Goal: Task Accomplishment & Management: Manage account settings

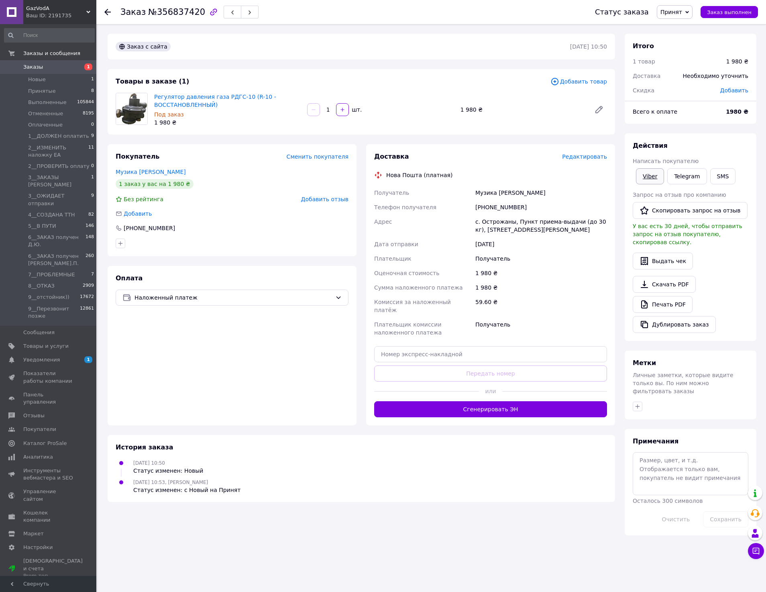
click at [651, 177] on link "Viber" at bounding box center [650, 176] width 28 height 16
click at [687, 14] on span "Принят" at bounding box center [675, 12] width 36 height 14
click at [708, 93] on li "9__Перезвонит позже" at bounding box center [712, 92] width 111 height 12
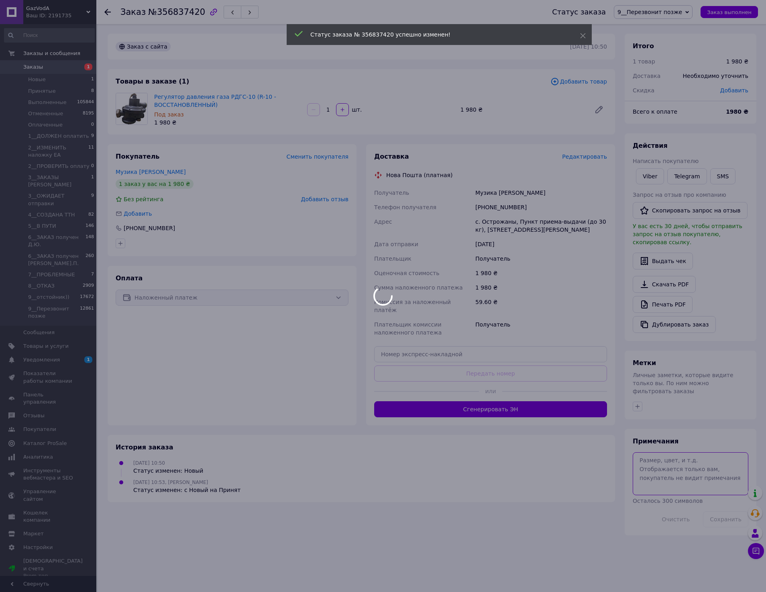
click at [665, 459] on textarea at bounding box center [691, 473] width 116 height 43
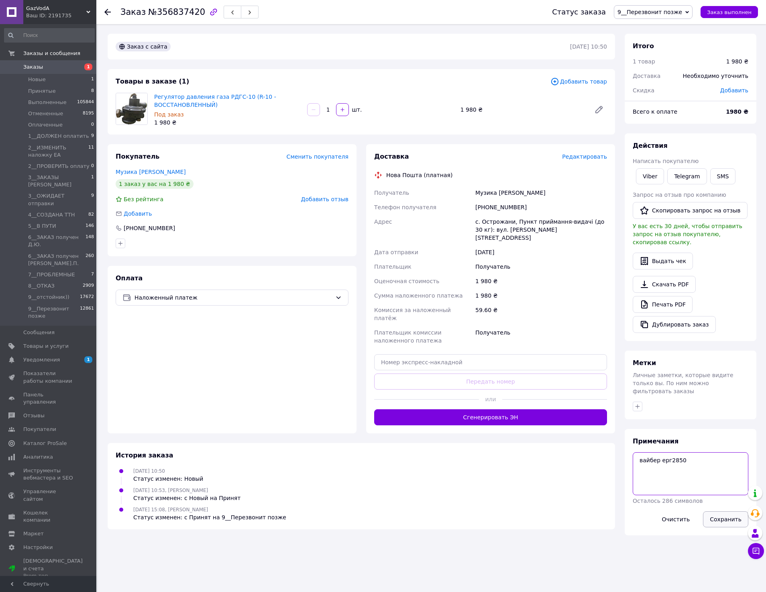
type textarea "вайбер ерг2850"
click at [715, 512] on button "Сохранить" at bounding box center [725, 519] width 45 height 16
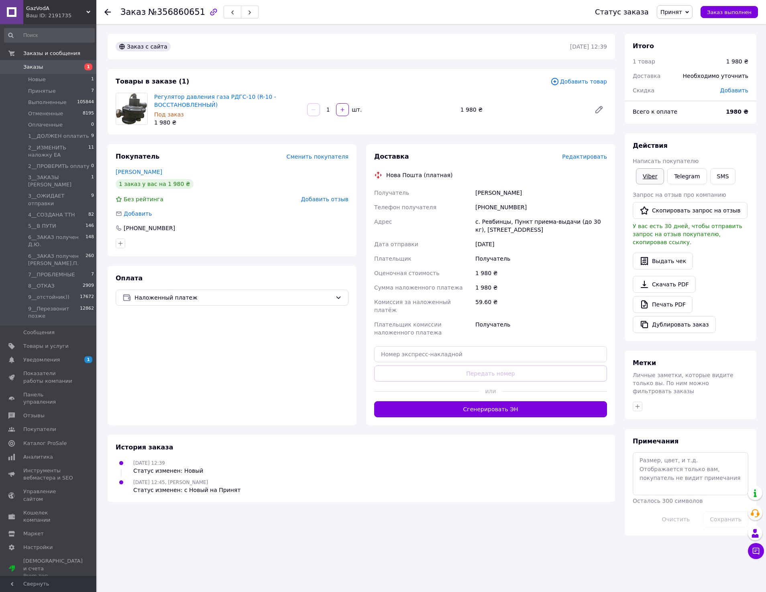
click at [646, 178] on link "Viber" at bounding box center [650, 176] width 28 height 16
click at [689, 18] on span "Принят" at bounding box center [675, 12] width 36 height 14
click at [700, 95] on li "9__Перезвонит позже" at bounding box center [712, 92] width 111 height 12
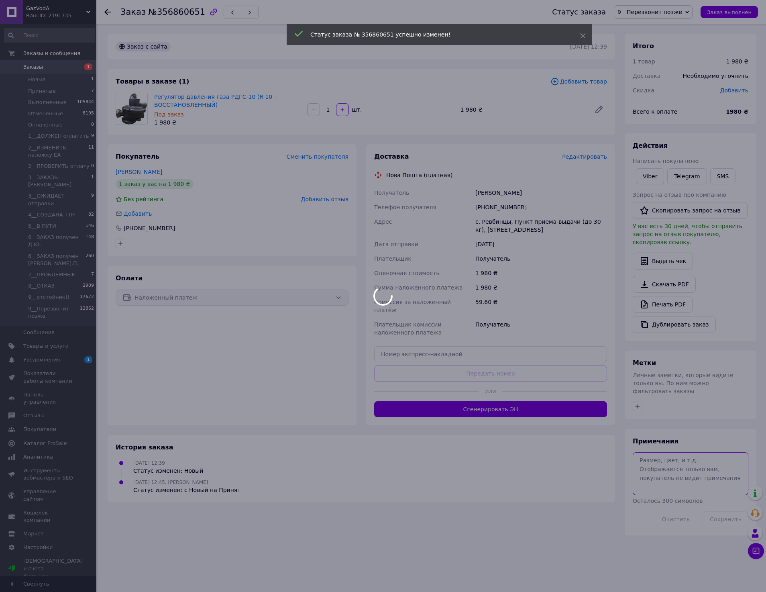
click at [657, 470] on body "GazVodA Ваш ID: 2191735 Сайт GazVodA Кабинет покупателя Проверить состояние сис…" at bounding box center [383, 296] width 766 height 592
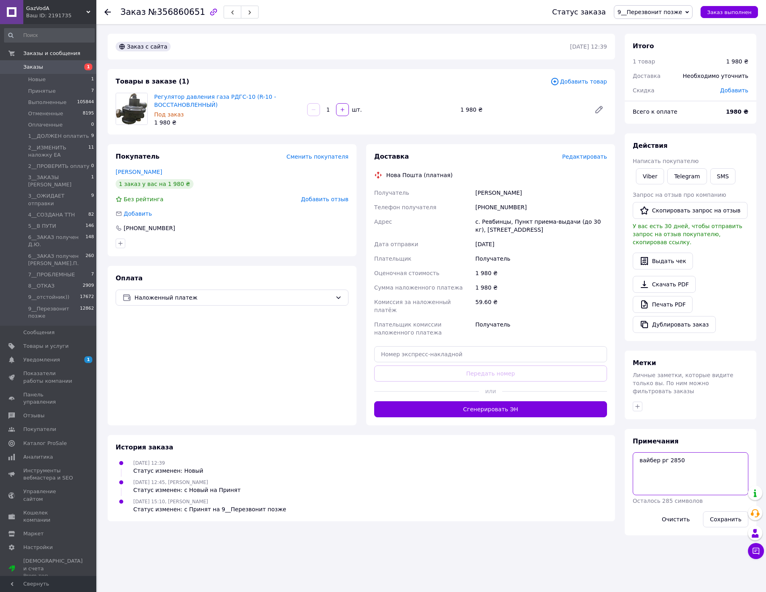
click at [664, 452] on textarea "вайбер рг 2850" at bounding box center [691, 473] width 116 height 43
type textarea "вайбер ерг 2850"
click at [715, 518] on button "Сохранить" at bounding box center [725, 519] width 45 height 16
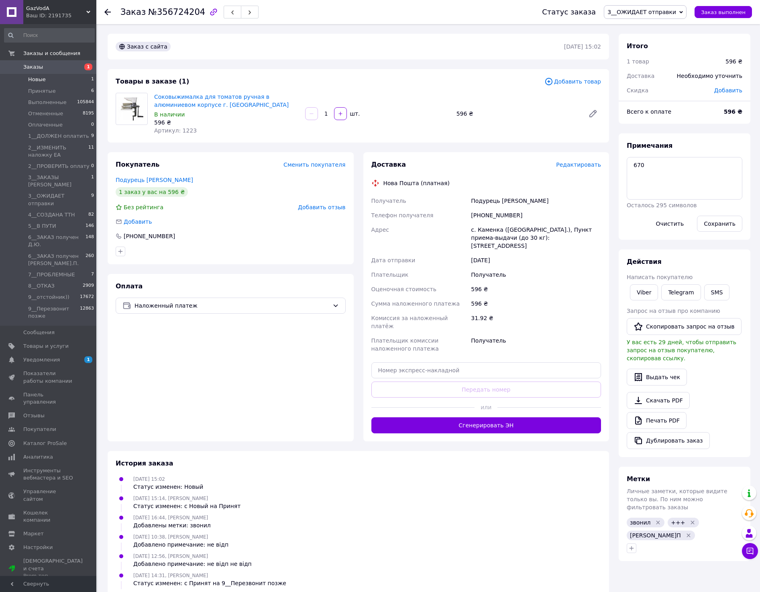
click at [55, 83] on li "Новые 1" at bounding box center [49, 79] width 99 height 11
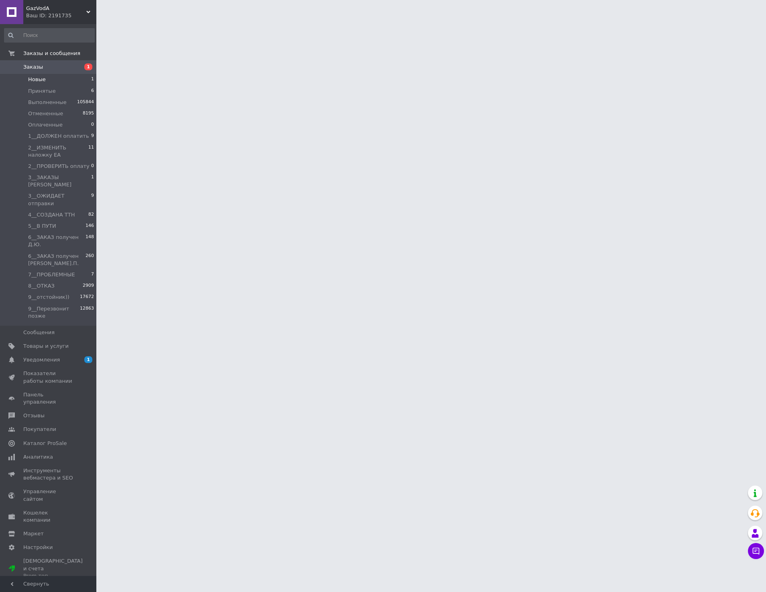
click at [55, 83] on li "Новые 1" at bounding box center [49, 79] width 99 height 11
click at [54, 80] on li "Новые 1" at bounding box center [49, 79] width 99 height 11
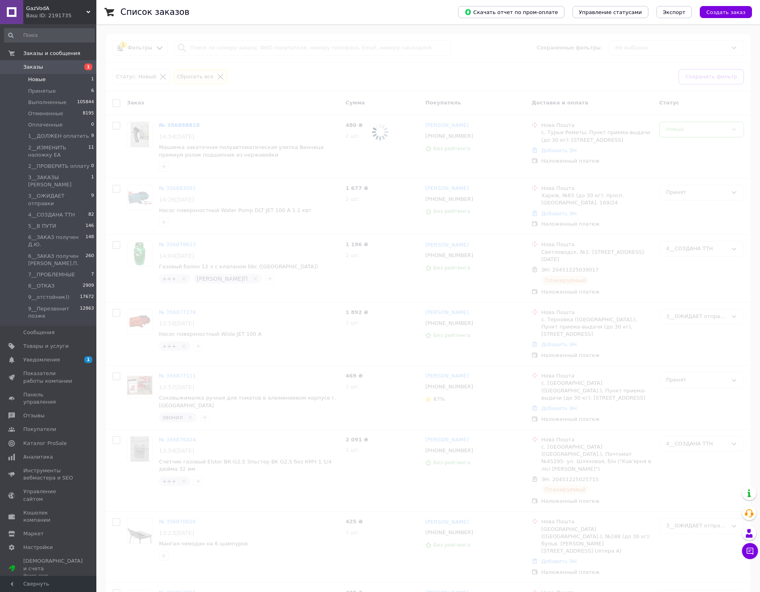
click at [54, 80] on li "Новые 1" at bounding box center [49, 79] width 99 height 11
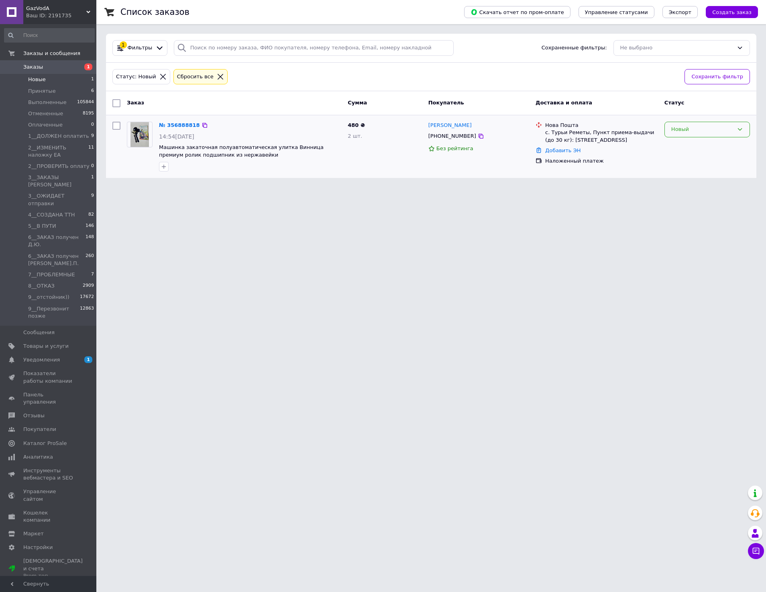
click at [685, 131] on div "Новый" at bounding box center [702, 129] width 62 height 8
click at [693, 149] on li "Принят" at bounding box center [707, 146] width 85 height 15
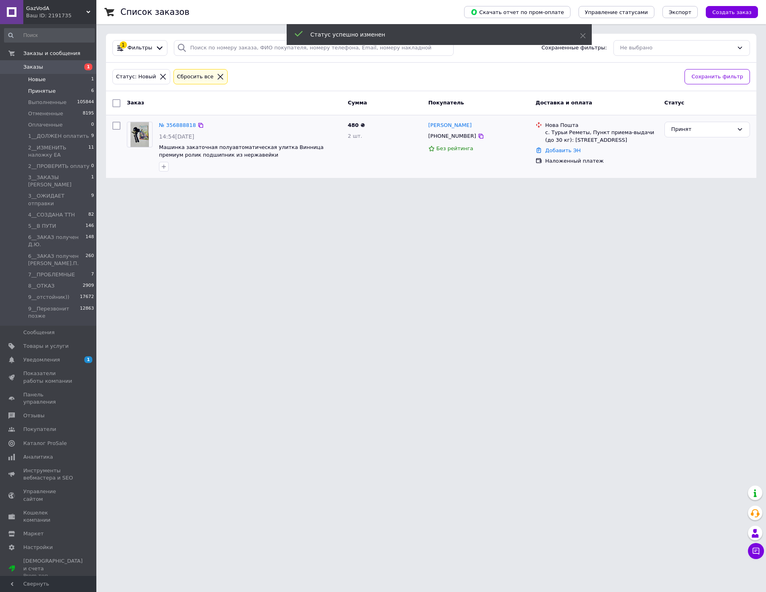
click at [38, 93] on span "Принятые" at bounding box center [42, 91] width 28 height 7
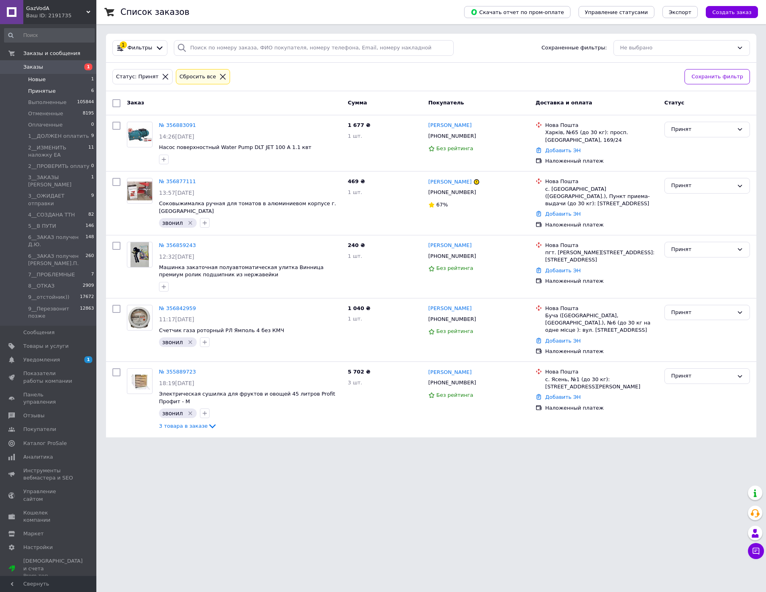
click at [62, 79] on li "Новые 1" at bounding box center [49, 79] width 99 height 11
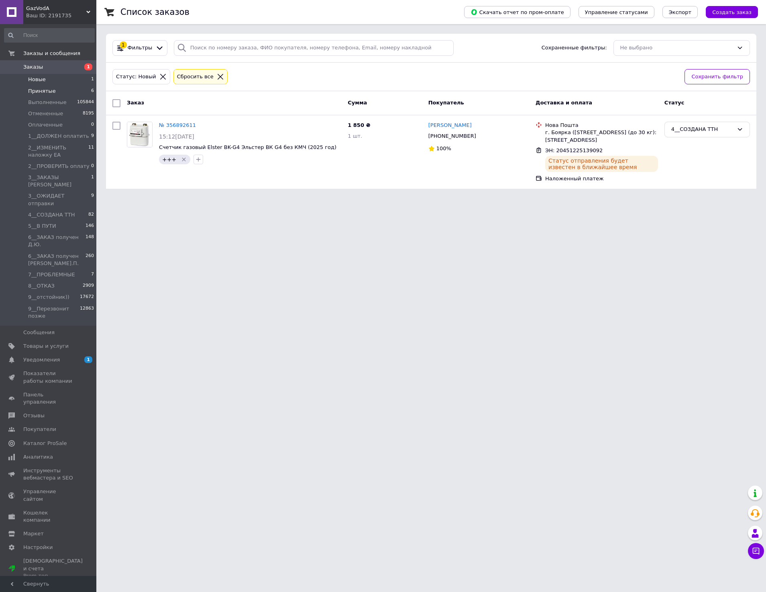
click at [46, 91] on span "Принятые" at bounding box center [42, 91] width 28 height 7
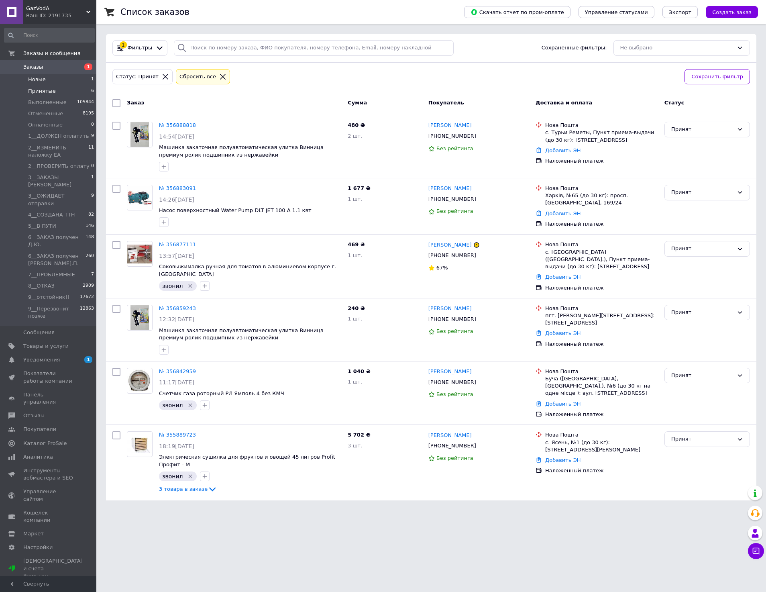
click at [37, 79] on span "Новые" at bounding box center [37, 79] width 18 height 7
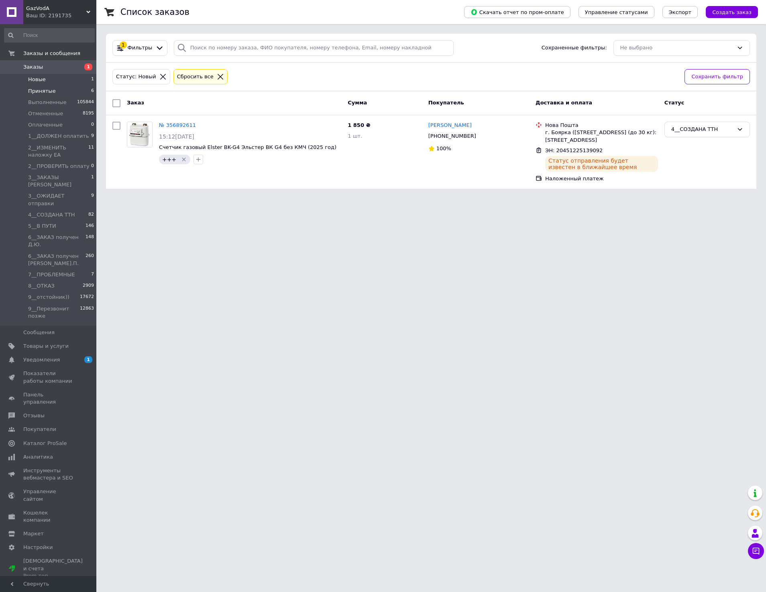
click at [43, 92] on span "Принятые" at bounding box center [42, 91] width 28 height 7
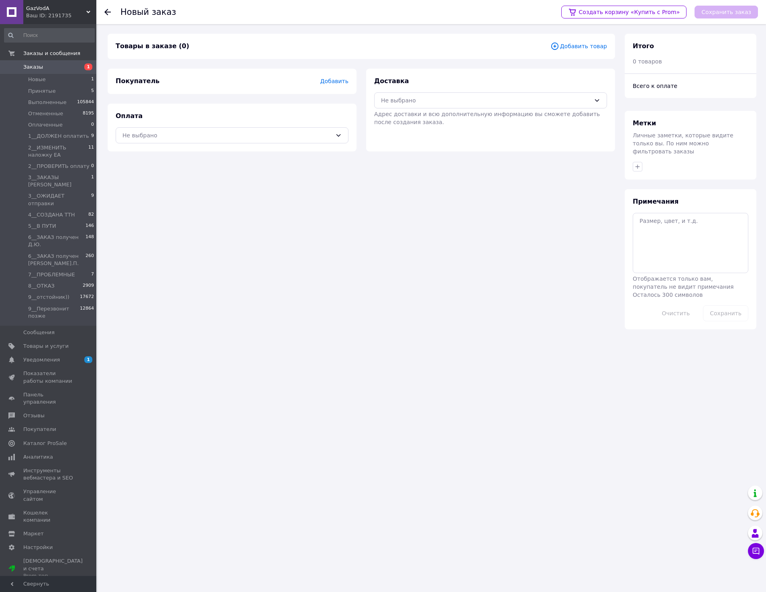
click at [581, 45] on span "Добавить товар" at bounding box center [578, 46] width 57 height 9
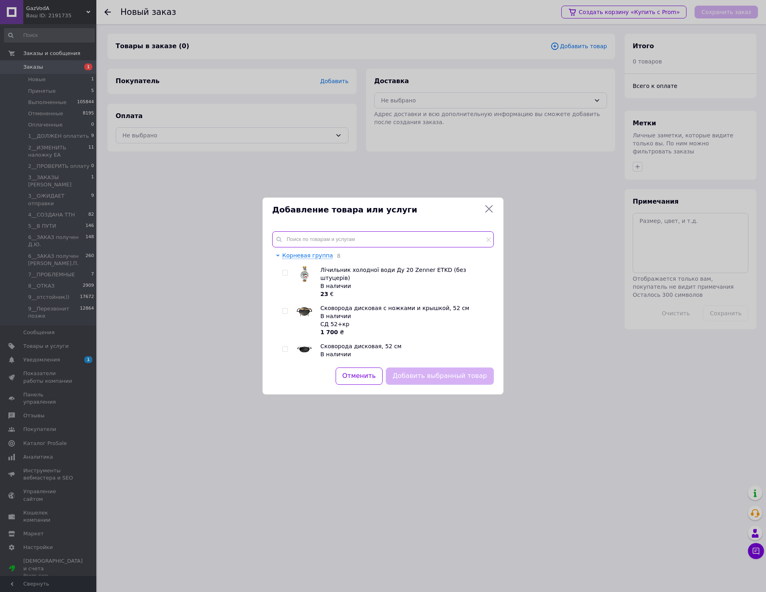
click at [355, 238] on input "text" at bounding box center [383, 239] width 222 height 16
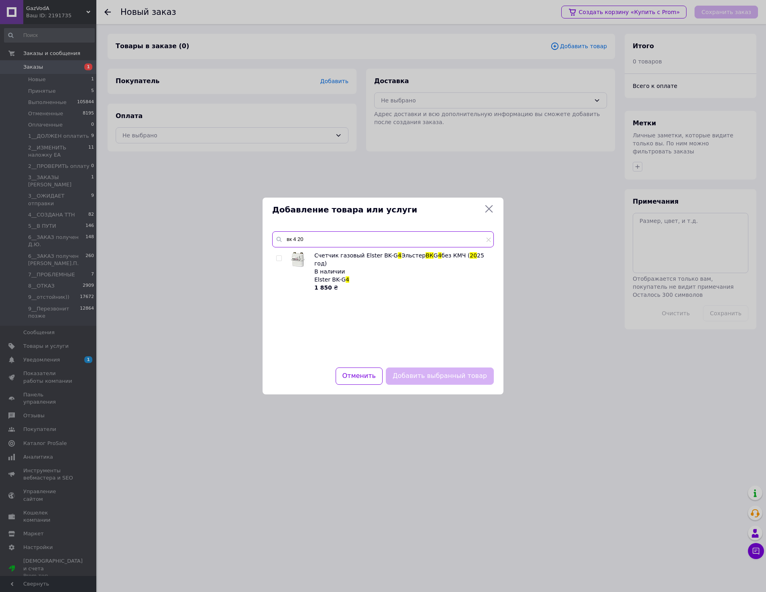
type input "вк 4 20"
click at [281, 257] on input "checkbox" at bounding box center [278, 258] width 5 height 5
checkbox input "true"
click at [434, 377] on button "Добавить выбранный товар" at bounding box center [440, 375] width 108 height 17
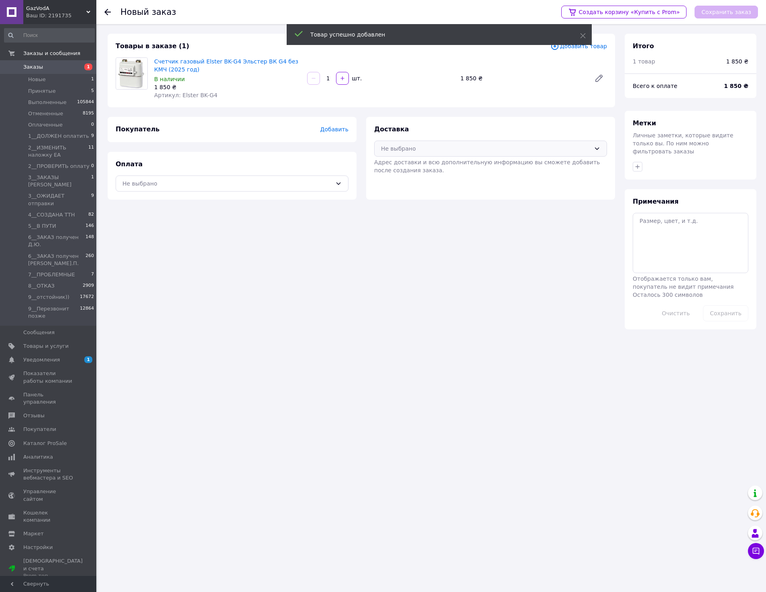
click at [441, 150] on div "Не выбрано" at bounding box center [486, 148] width 210 height 9
click at [432, 169] on span "Нова Пошта (платная)" at bounding box center [496, 166] width 207 height 8
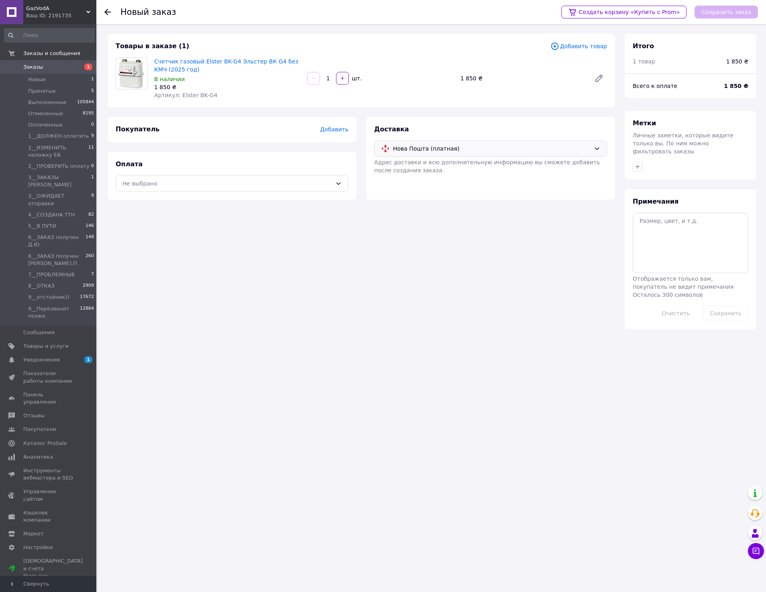
click at [237, 173] on div "Оплата Не выбрано" at bounding box center [232, 176] width 249 height 48
click at [218, 183] on div "Не выбрано" at bounding box center [227, 183] width 210 height 9
click at [180, 217] on span "Наложенный платеж" at bounding box center [238, 216] width 207 height 8
click at [253, 183] on span "Наложенный платеж" at bounding box center [234, 183] width 198 height 9
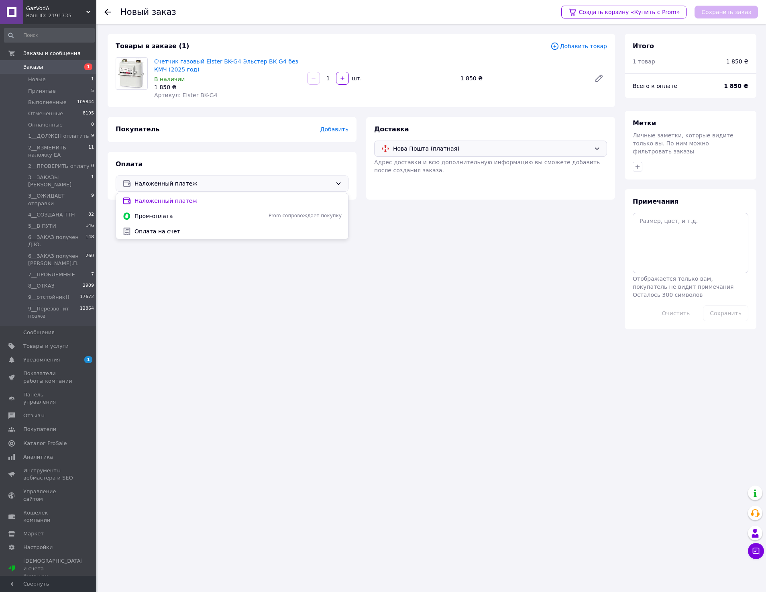
click at [242, 176] on div "Наложенный платеж Наложенный платеж Пром-оплата Prom сопровождает покупку Оплат…" at bounding box center [232, 183] width 233 height 16
click at [447, 67] on div "Счетчик газовый Elster BK-G4 Эльстер ВК G4 без КМЧ (2025 год) В наличии 1 850 ₴…" at bounding box center [380, 78] width 459 height 45
click at [332, 133] on div "Добавить" at bounding box center [334, 129] width 28 height 8
click at [332, 132] on span "Добавить" at bounding box center [334, 129] width 28 height 6
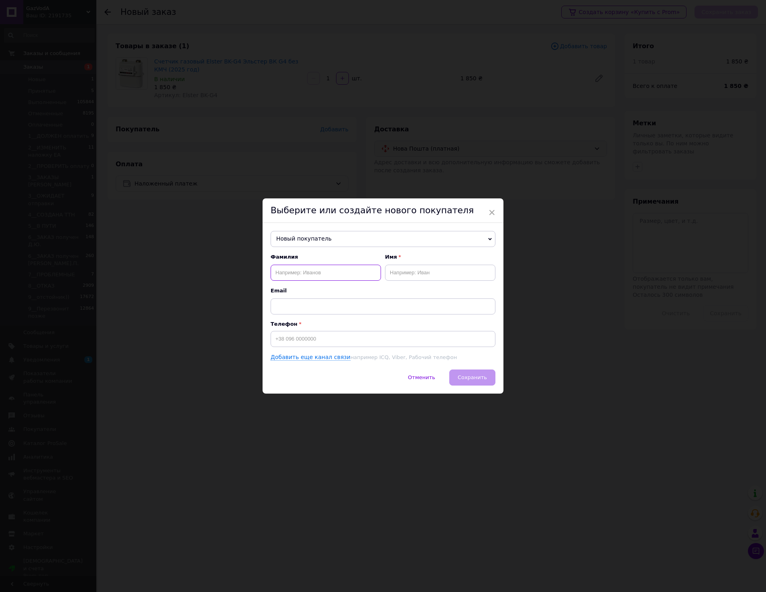
click at [306, 275] on input "text" at bounding box center [326, 273] width 110 height 16
type input "Конецул"
type input "Сергій"
type input "[PHONE_NUMBER]"
click at [465, 380] on span "Сохранить" at bounding box center [472, 377] width 29 height 6
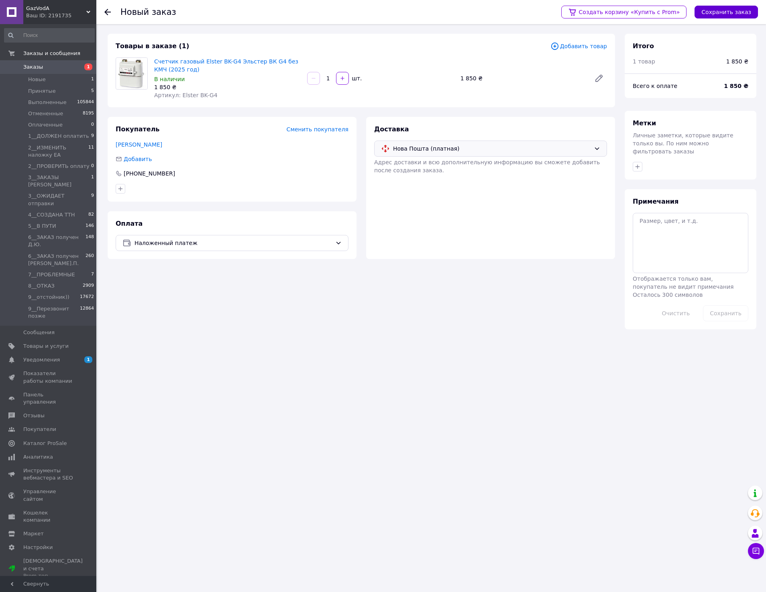
click at [744, 12] on button "Сохранить заказ" at bounding box center [726, 12] width 63 height 13
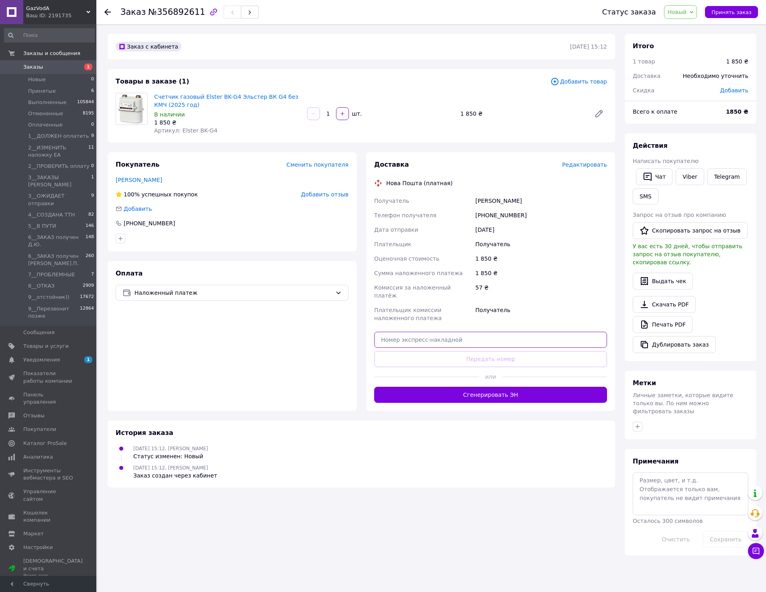
click at [448, 335] on input "text" at bounding box center [490, 340] width 233 height 16
paste input "20451225139092"
type input "20451225139092"
click at [474, 352] on button "Передать номер" at bounding box center [490, 359] width 233 height 16
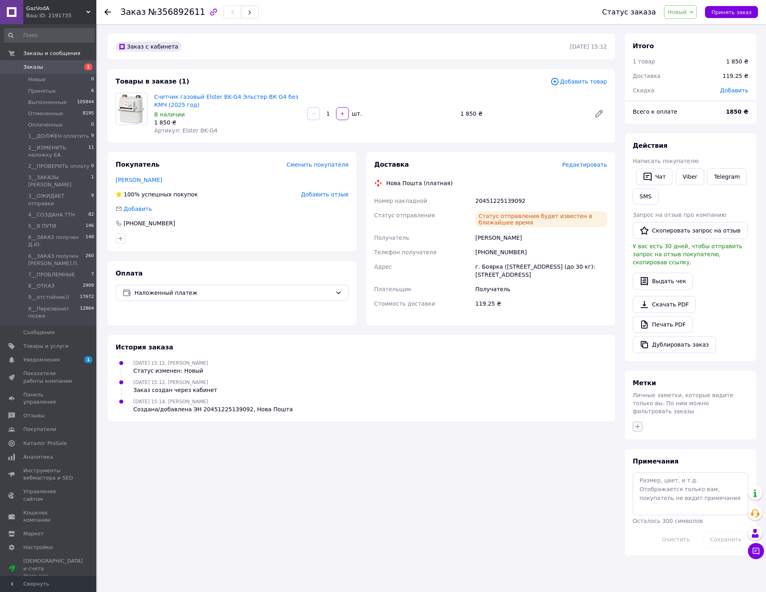
click at [638, 423] on icon "button" at bounding box center [637, 426] width 6 height 6
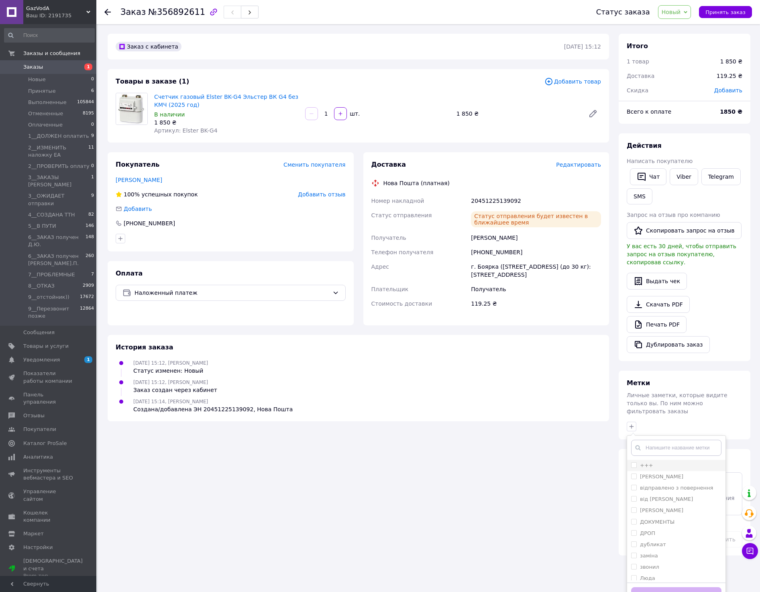
click at [652, 462] on div "+++" at bounding box center [676, 465] width 90 height 7
checkbox input "true"
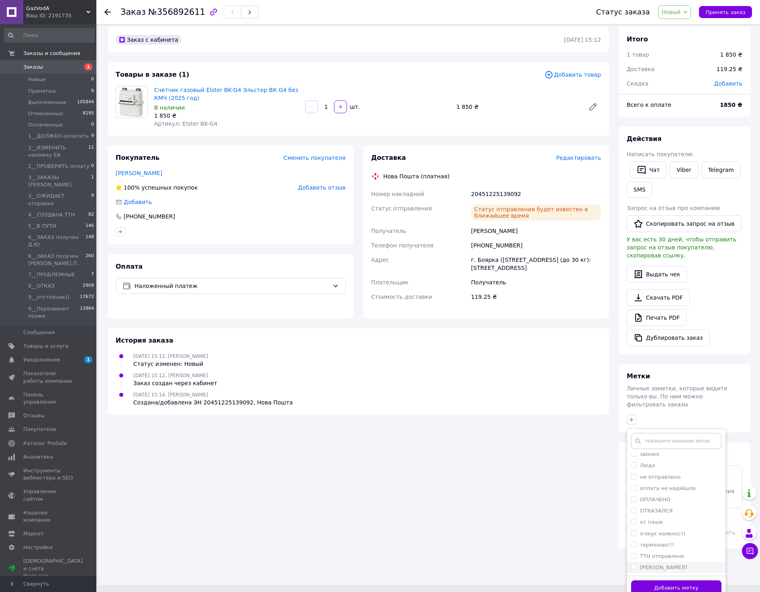
click at [660, 564] on div "[PERSON_NAME]П" at bounding box center [676, 567] width 90 height 7
click at [659, 564] on div "[PERSON_NAME]П" at bounding box center [676, 567] width 90 height 7
checkbox input "false"
click at [662, 580] on button "Добавить метку" at bounding box center [676, 588] width 90 height 16
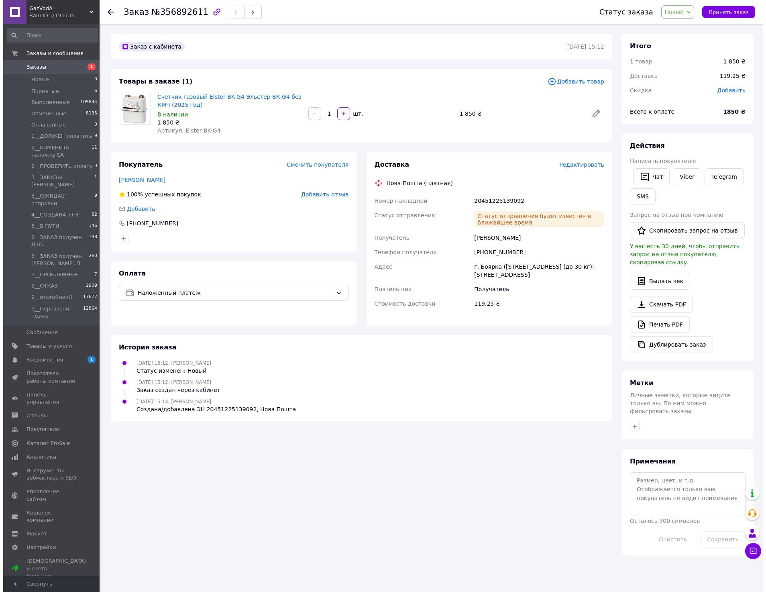
scroll to position [0, 0]
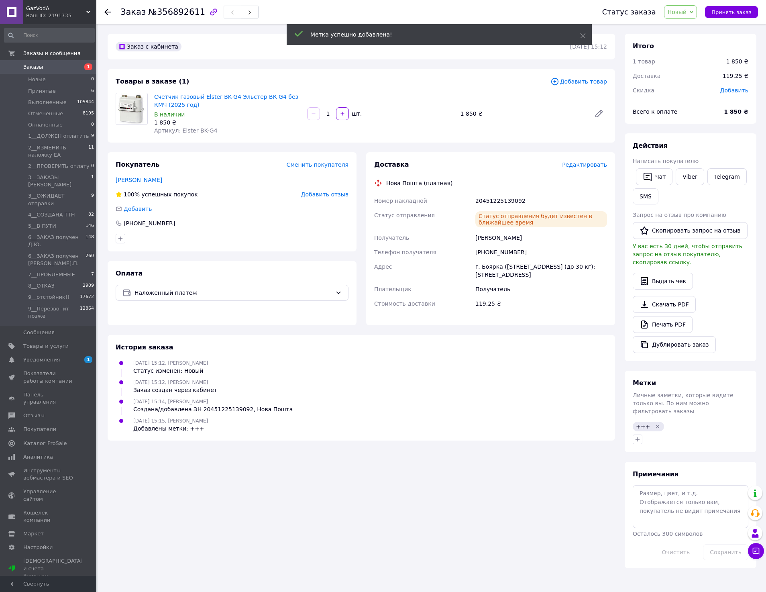
click at [682, 13] on span "Новый" at bounding box center [677, 12] width 19 height 6
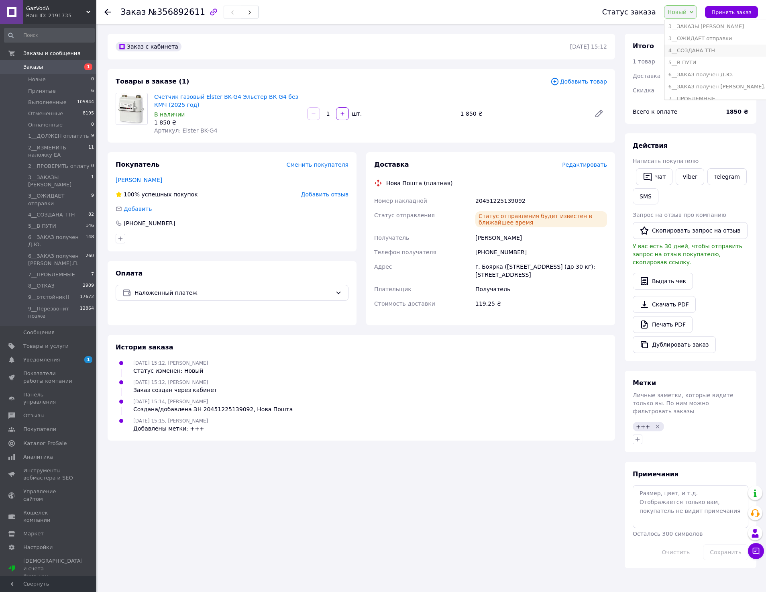
click at [706, 50] on li "4__СОЗДАНА ТТН" at bounding box center [719, 51] width 111 height 12
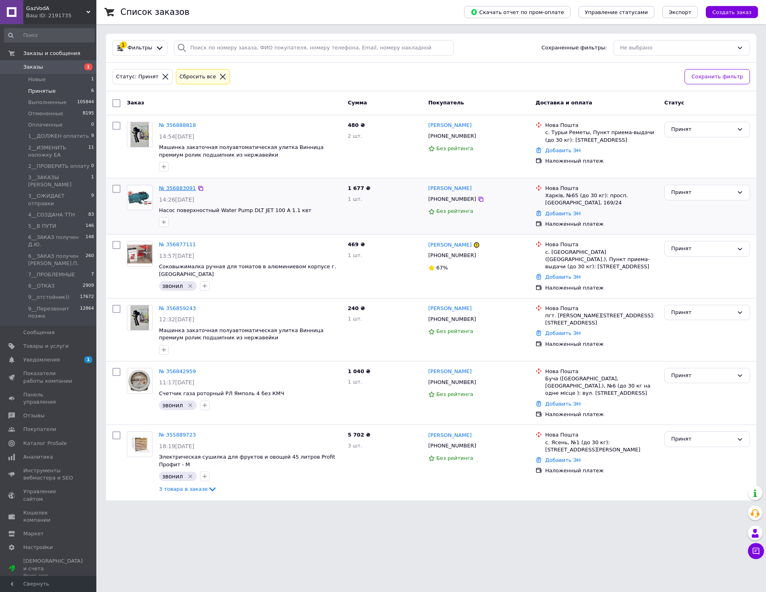
click at [175, 189] on link "№ 356883091" at bounding box center [177, 188] width 37 height 6
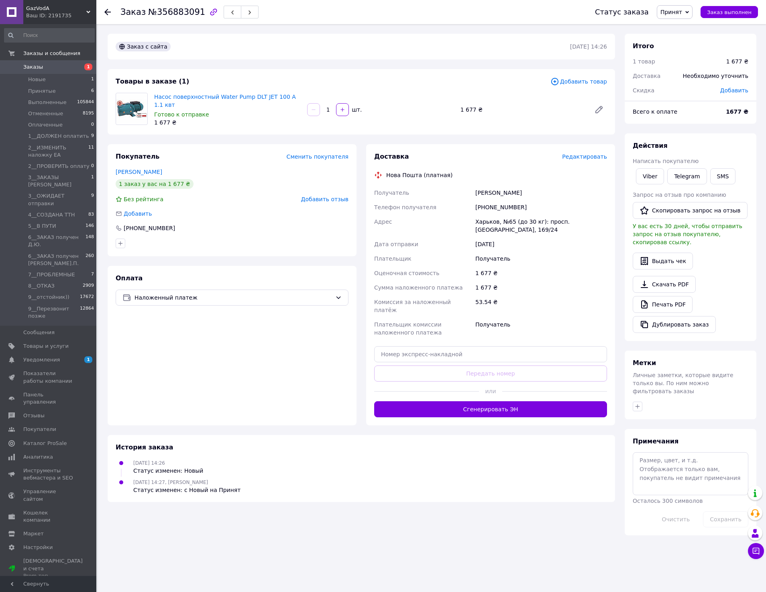
click at [679, 14] on span "Принят" at bounding box center [671, 12] width 22 height 6
click at [692, 50] on li "3__ОЖИДАЕТ отправки" at bounding box center [712, 48] width 111 height 12
click at [665, 9] on span "3__ОЖИДАЕТ отправки" at bounding box center [648, 12] width 69 height 6
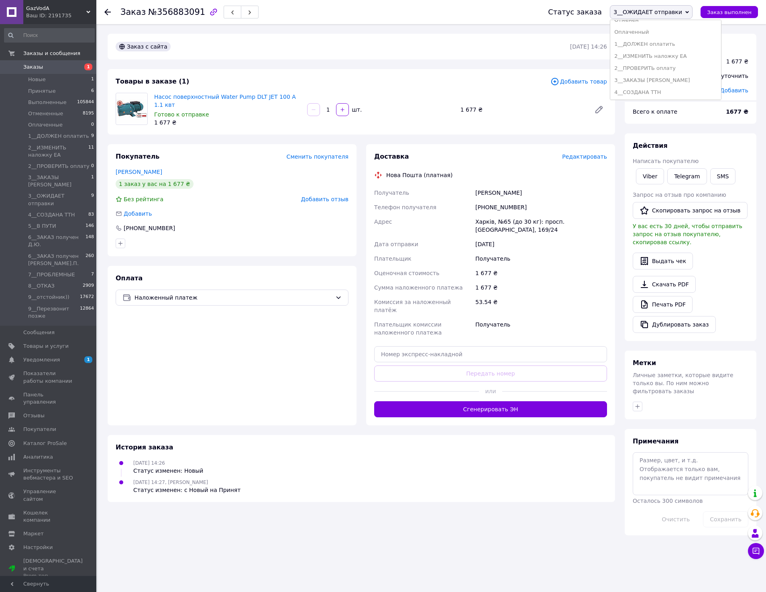
click at [585, 157] on span "Редактировать" at bounding box center [584, 156] width 45 height 6
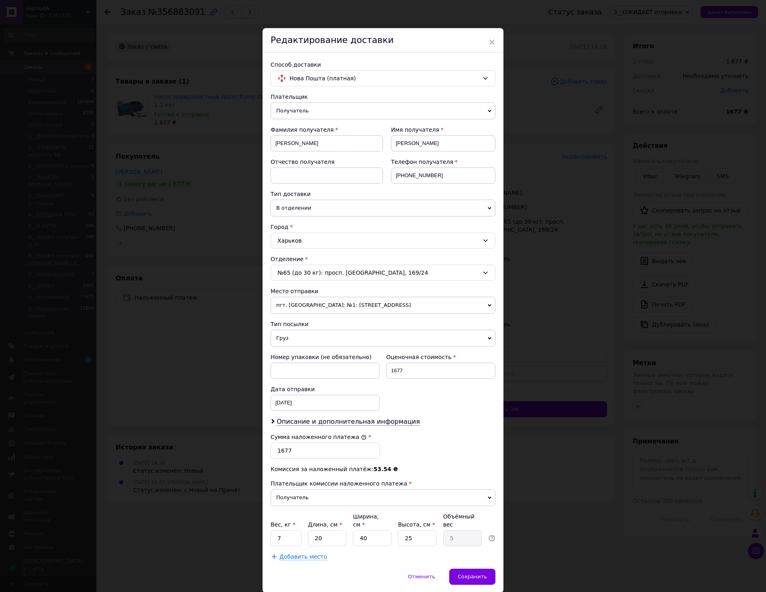
click at [310, 247] on div "Харьков" at bounding box center [383, 240] width 225 height 16
type input "мерефа"
click at [288, 277] on span "Мерефа" at bounding box center [287, 274] width 24 height 6
click at [298, 275] on div "-- Не выбрано --" at bounding box center [383, 273] width 225 height 16
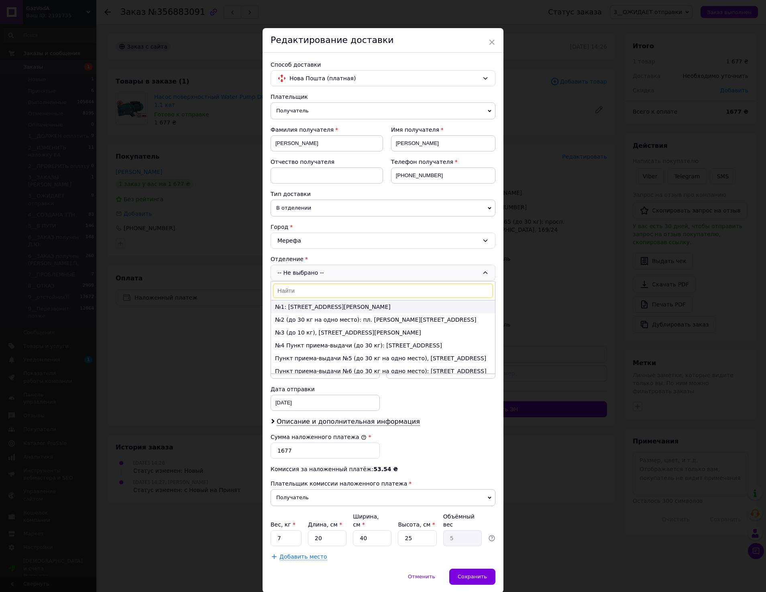
click at [304, 308] on li "№1: [STREET_ADDRESS][PERSON_NAME]" at bounding box center [383, 306] width 224 height 13
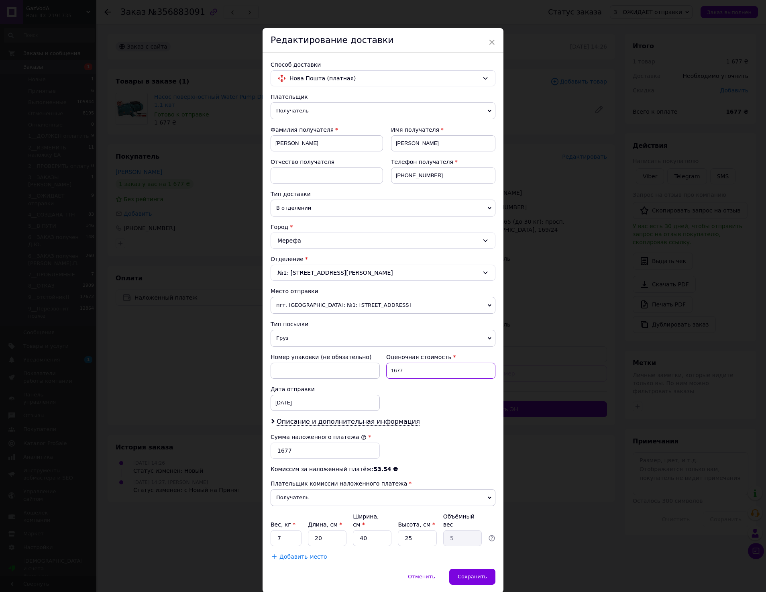
click at [419, 375] on input "1677" at bounding box center [440, 371] width 109 height 16
type input "1860"
click at [302, 452] on input "1677" at bounding box center [325, 450] width 109 height 16
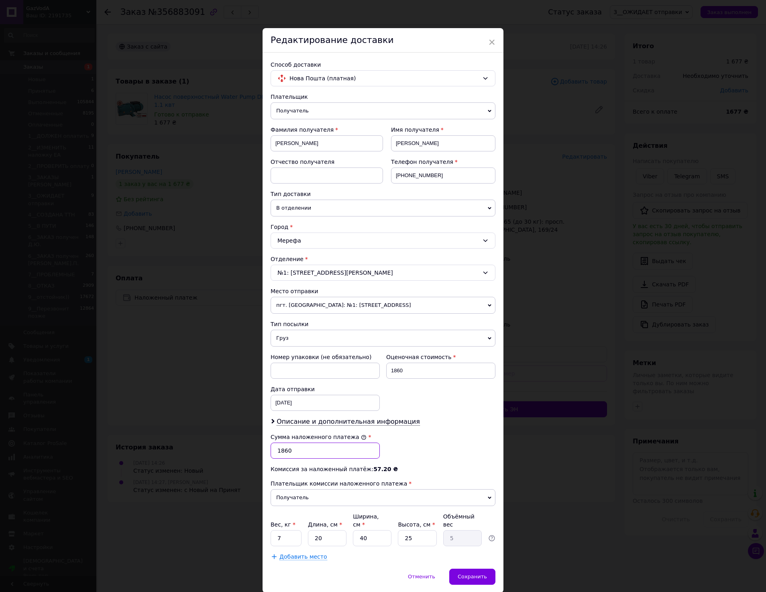
type input "1860"
click at [285, 535] on input "7" at bounding box center [286, 538] width 31 height 16
click at [284, 535] on input "7" at bounding box center [286, 538] width 31 height 16
type input "12"
drag, startPoint x: 453, startPoint y: 432, endPoint x: 410, endPoint y: 404, distance: 51.5
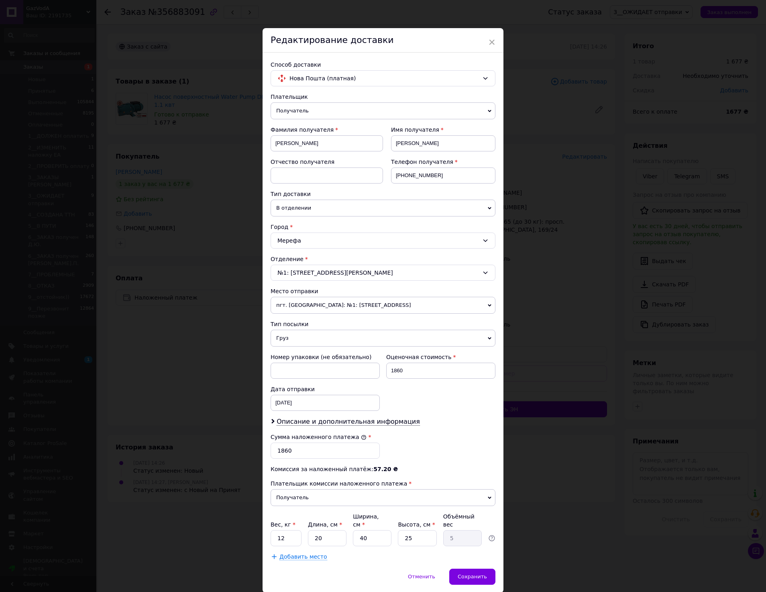
click at [453, 432] on div "Сумма наложенного платежа * 1860" at bounding box center [382, 446] width 231 height 32
click at [357, 424] on span "Описание и дополнительная информация" at bounding box center [348, 422] width 143 height 8
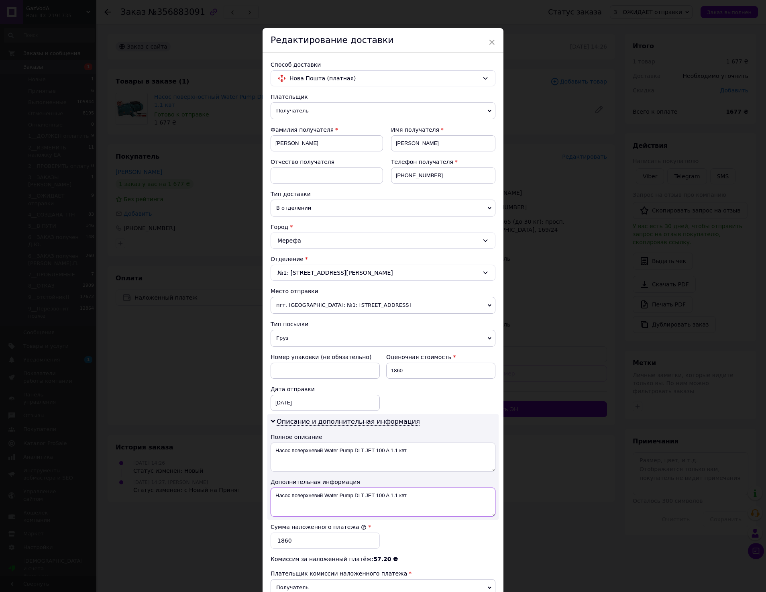
click at [326, 496] on textarea "Насос поверхневий Water Pump DLT JET 100 A 1.1 квт" at bounding box center [383, 501] width 225 height 29
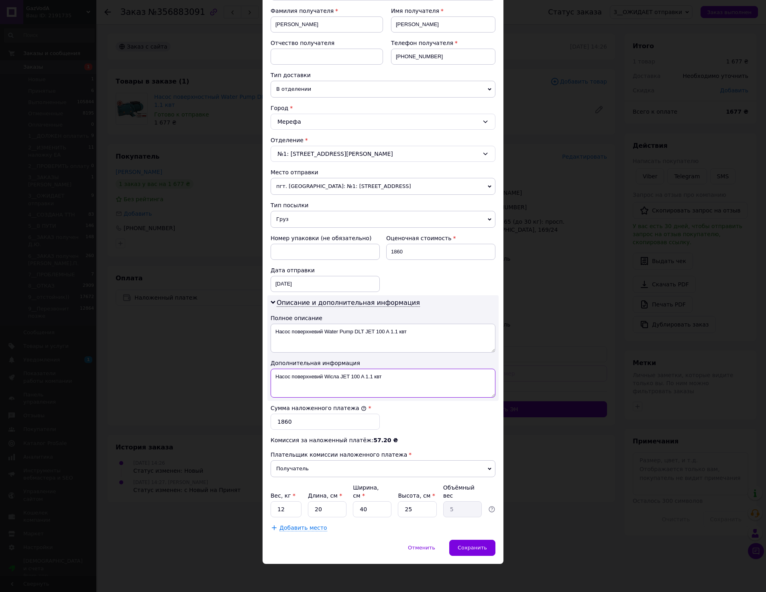
type textarea "Насос поверхневий Wісла JET 100 A 1.1 квт"
drag, startPoint x: 323, startPoint y: 328, endPoint x: 418, endPoint y: 332, distance: 94.8
click at [418, 332] on textarea "Насос поверхневий Water Pump DLT JET 100 A 1.1 квт" at bounding box center [383, 338] width 225 height 29
type textarea "Насос поверхневий"
click at [469, 544] on div "Сохранить" at bounding box center [472, 548] width 46 height 16
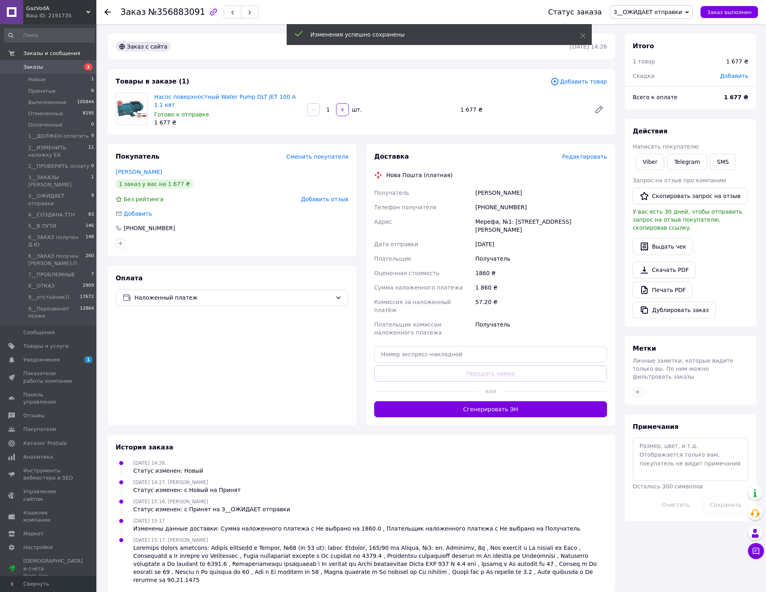
click at [657, 8] on span "3__ОЖИДАЕТ отправки" at bounding box center [651, 12] width 83 height 14
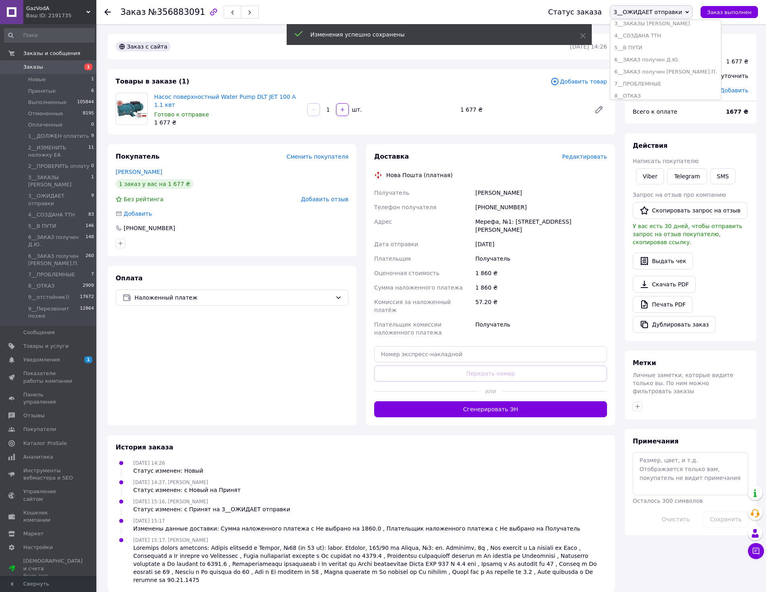
scroll to position [96, 0]
click at [539, 96] on div "Насос поверхностный Water Pump DLT JET 100 A 1.1 квт Готово к отправке 1 677 ₴ …" at bounding box center [380, 109] width 459 height 37
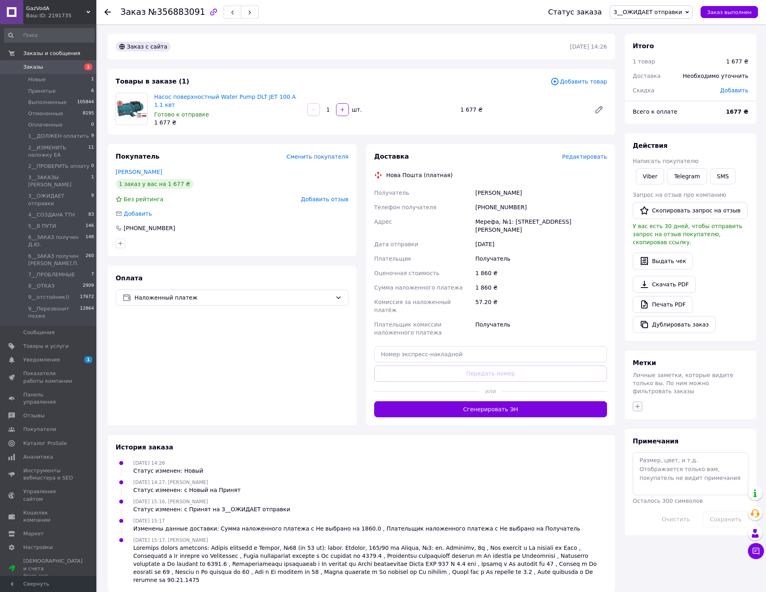
click at [638, 402] on button "button" at bounding box center [638, 407] width 10 height 10
click at [651, 442] on label "+++" at bounding box center [652, 445] width 13 height 6
checkbox input "true"
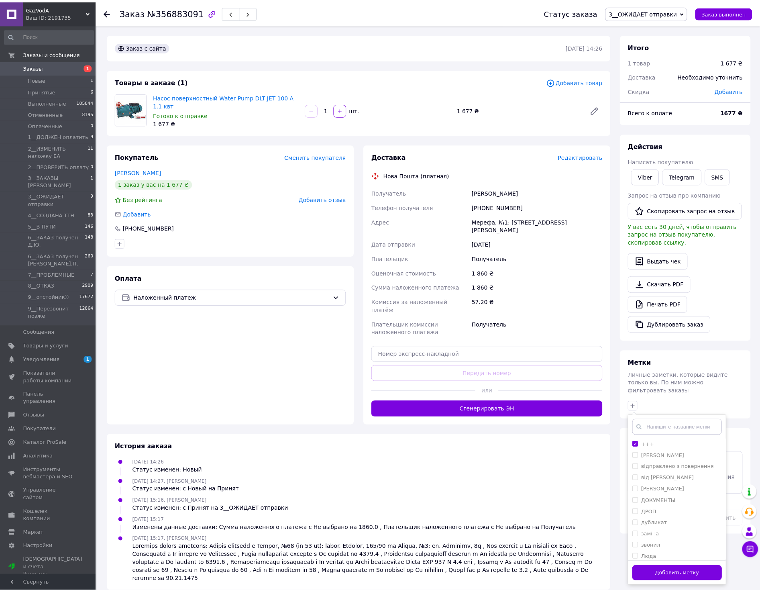
scroll to position [106, 0]
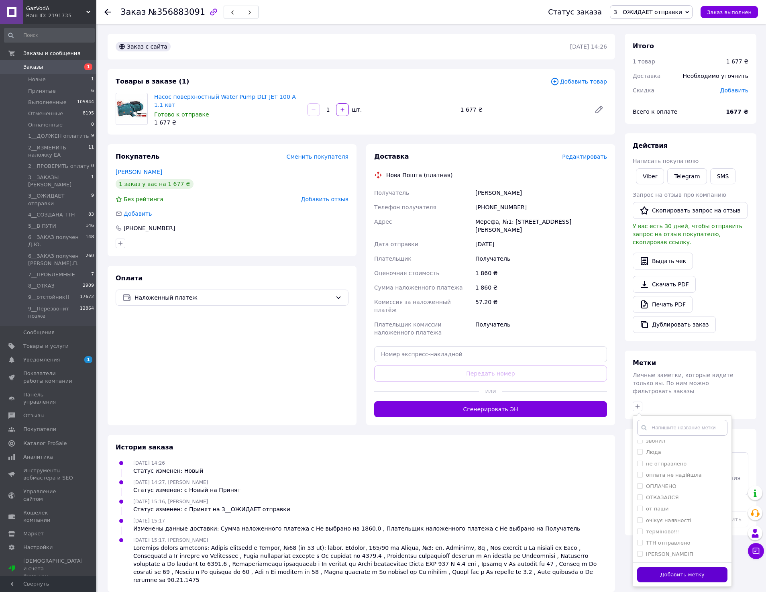
click at [674, 569] on button "Добавить метку" at bounding box center [682, 575] width 90 height 16
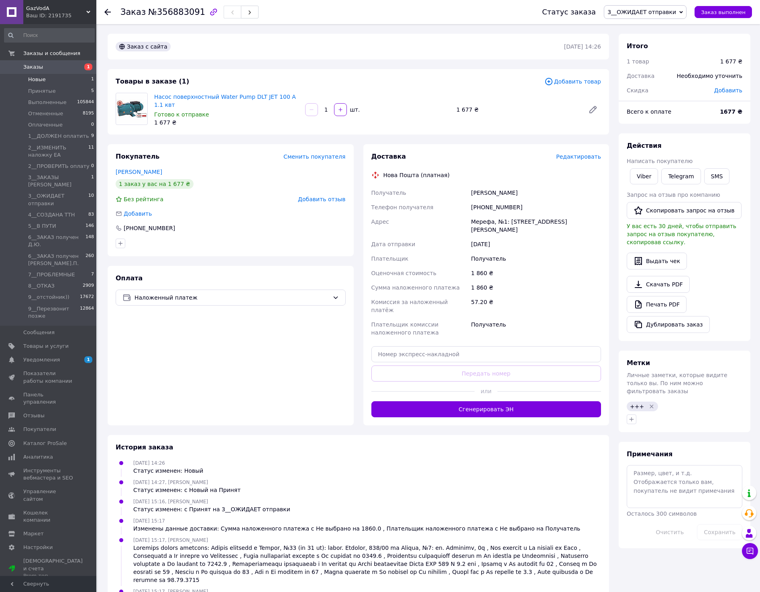
click at [58, 82] on li "Новые 1" at bounding box center [49, 79] width 99 height 11
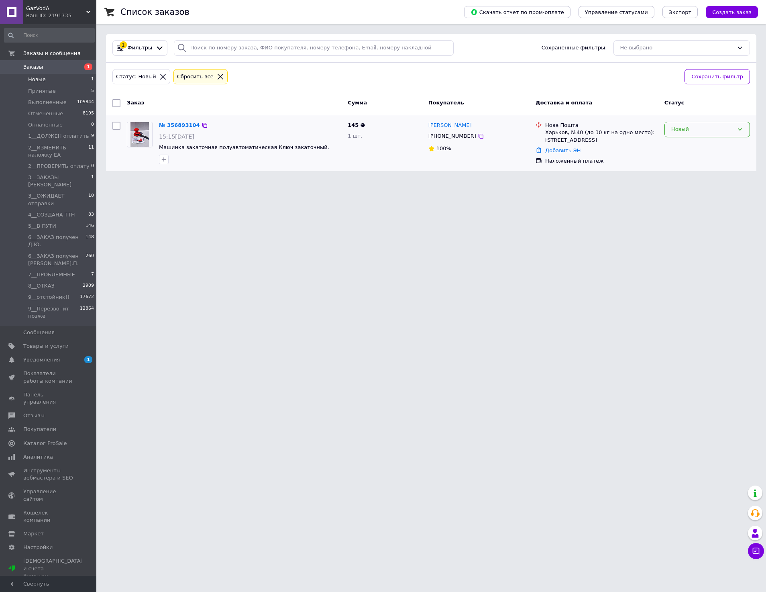
click at [695, 135] on div "Новый" at bounding box center [707, 130] width 86 height 16
click at [689, 148] on li "Принят" at bounding box center [707, 146] width 85 height 15
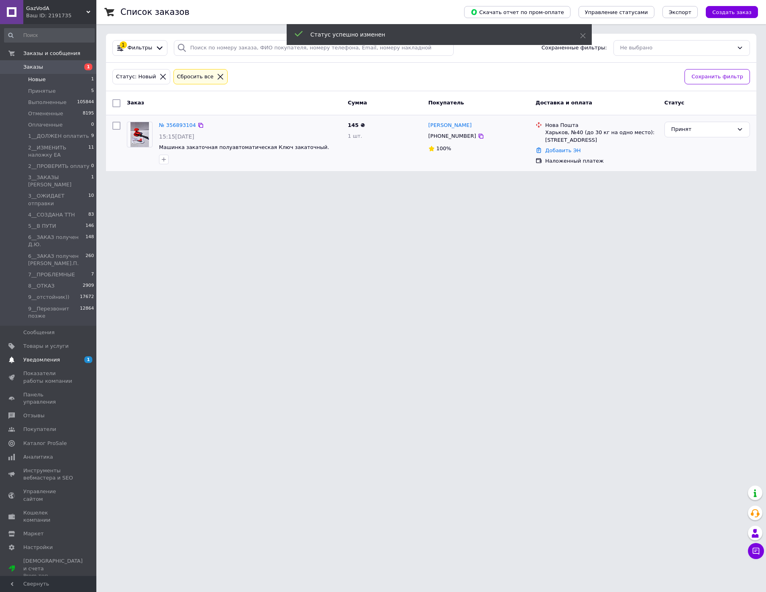
click at [67, 356] on span "Уведомления" at bounding box center [48, 359] width 51 height 7
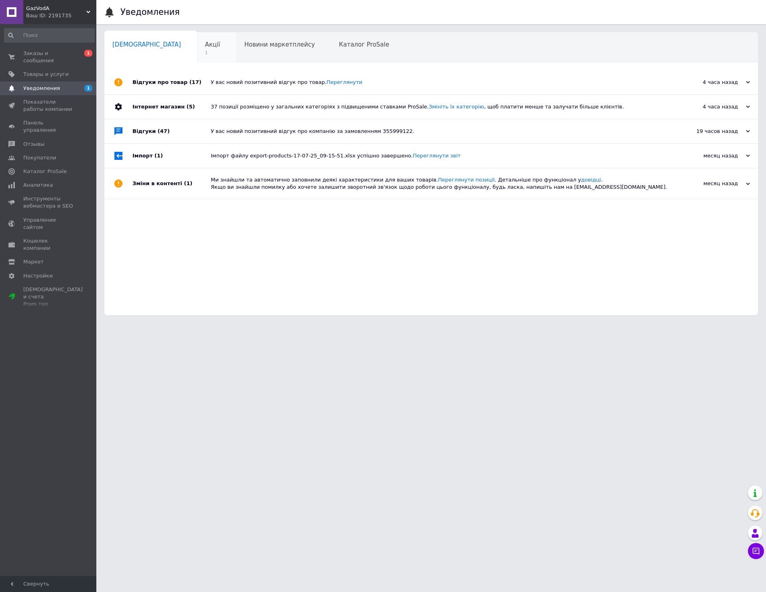
click at [205, 45] on span "Акції" at bounding box center [212, 44] width 15 height 7
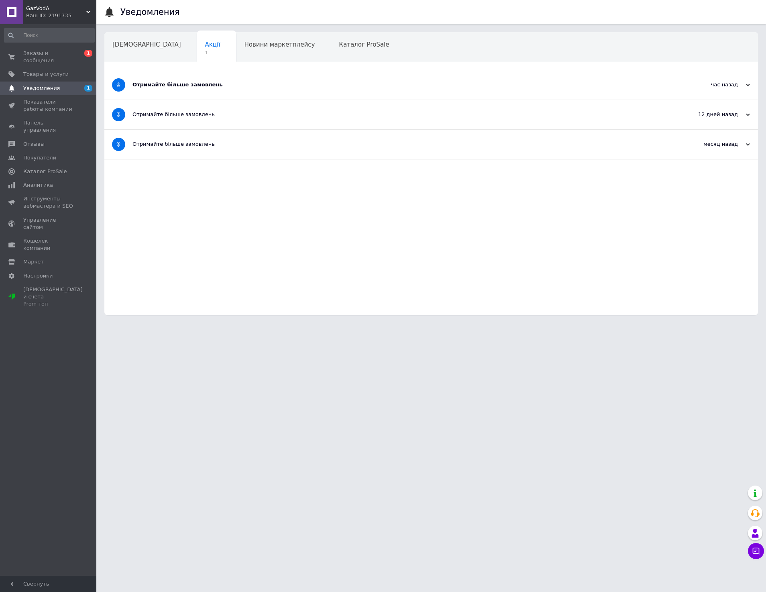
click at [190, 84] on div "Отримайте більше замовлень" at bounding box center [400, 84] width 537 height 7
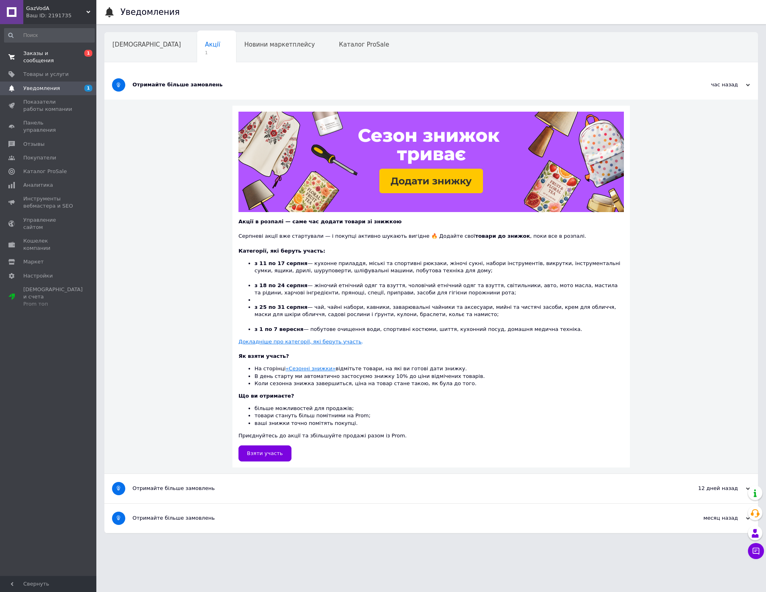
click at [39, 61] on span "Заказы и сообщения" at bounding box center [48, 57] width 51 height 14
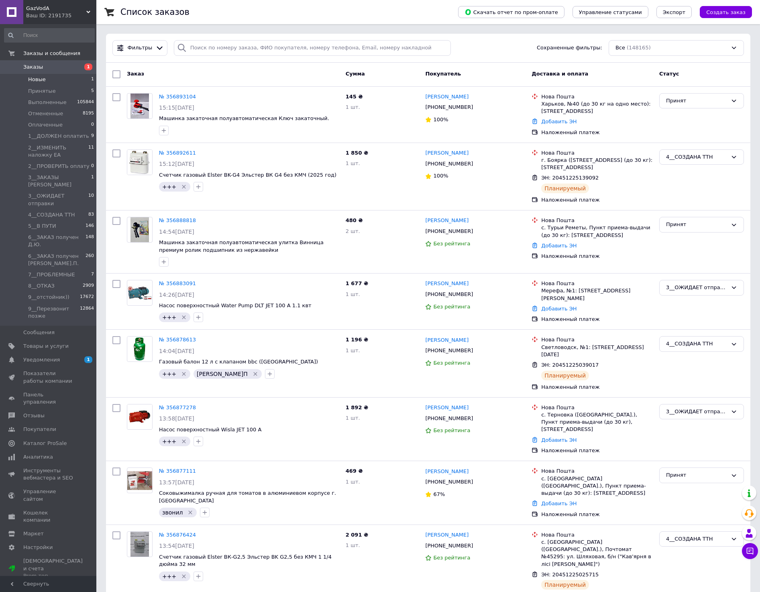
click at [37, 81] on span "Новые" at bounding box center [37, 79] width 18 height 7
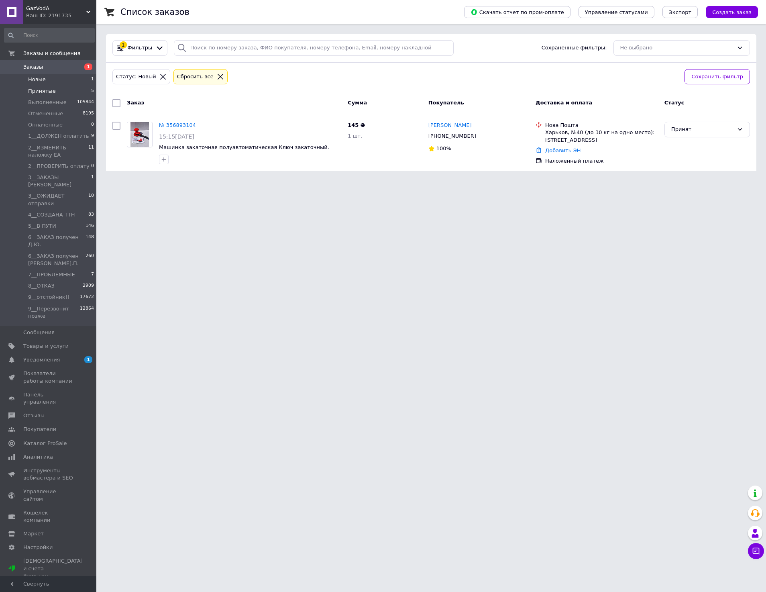
click at [37, 90] on span "Принятые" at bounding box center [42, 91] width 28 height 7
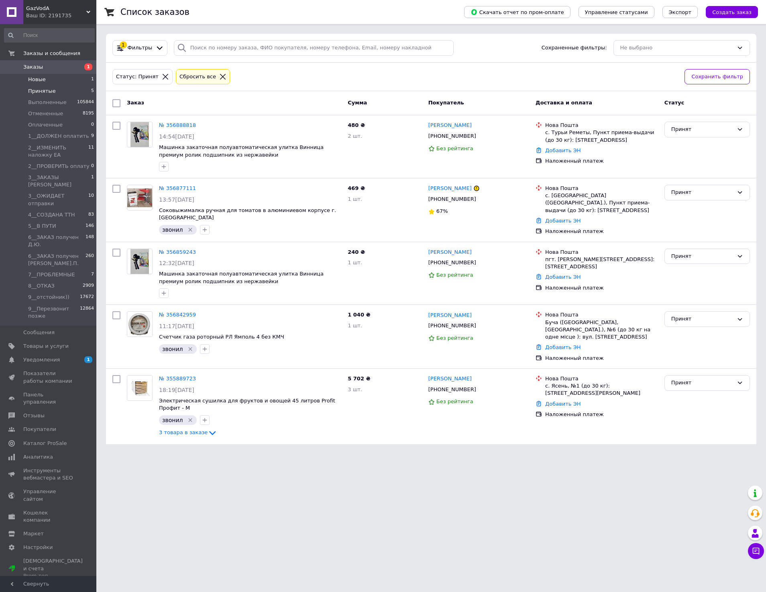
click at [39, 82] on span "Новые" at bounding box center [37, 79] width 18 height 7
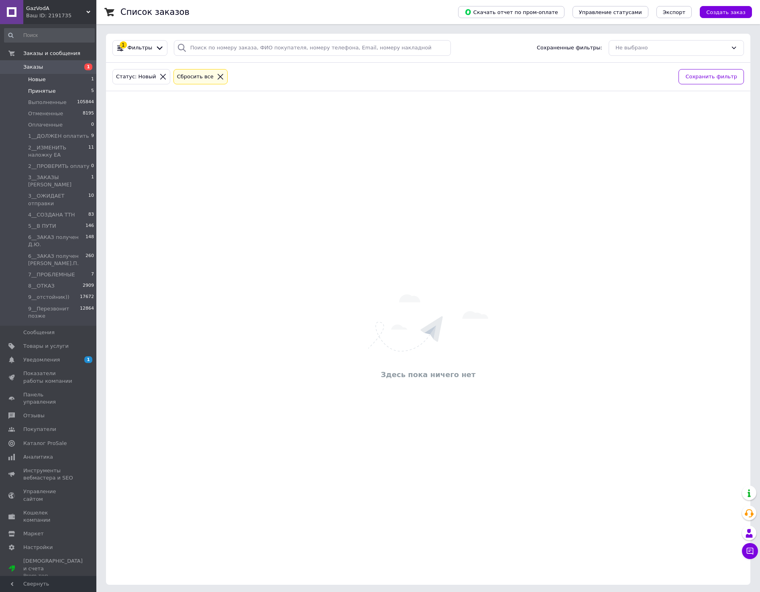
click at [58, 93] on li "Принятые 5" at bounding box center [49, 91] width 99 height 11
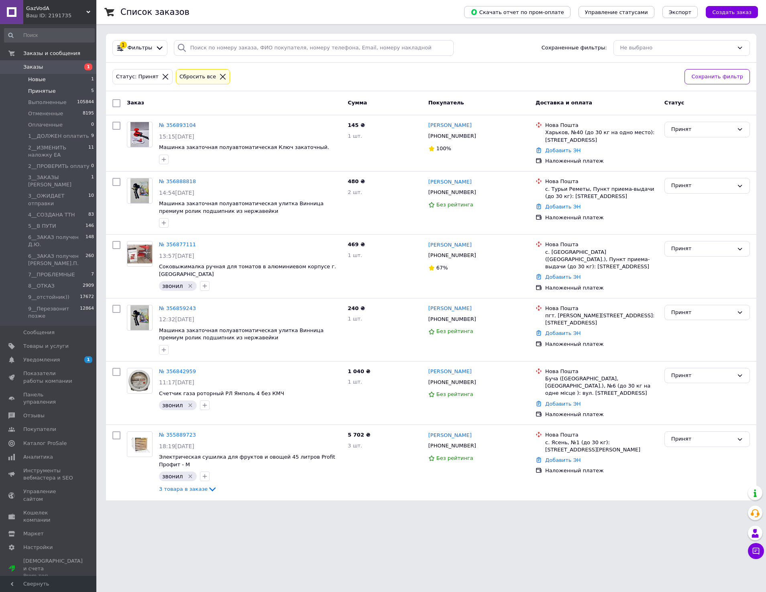
click at [59, 80] on li "Новые 1" at bounding box center [49, 79] width 99 height 11
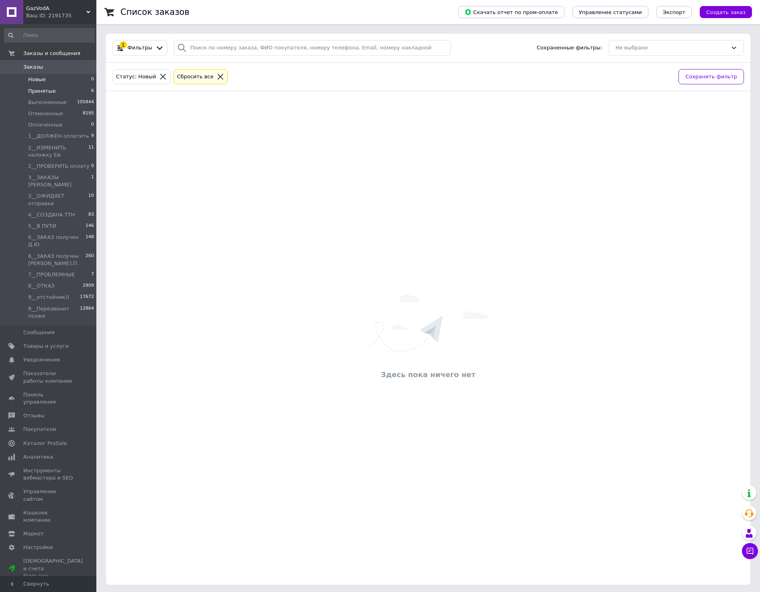
click at [34, 92] on span "Принятые" at bounding box center [42, 91] width 28 height 7
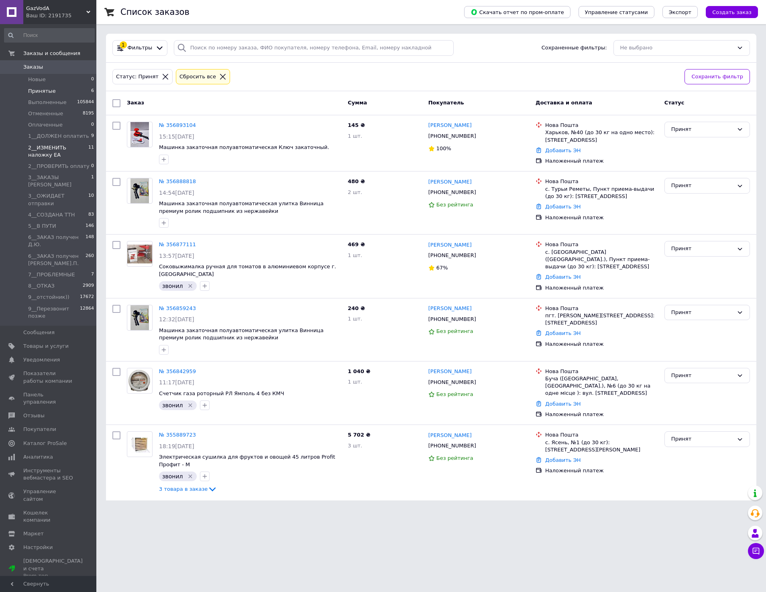
click at [55, 155] on span "2__ИЗМЕНИТЬ наложку ЕА" at bounding box center [58, 151] width 60 height 14
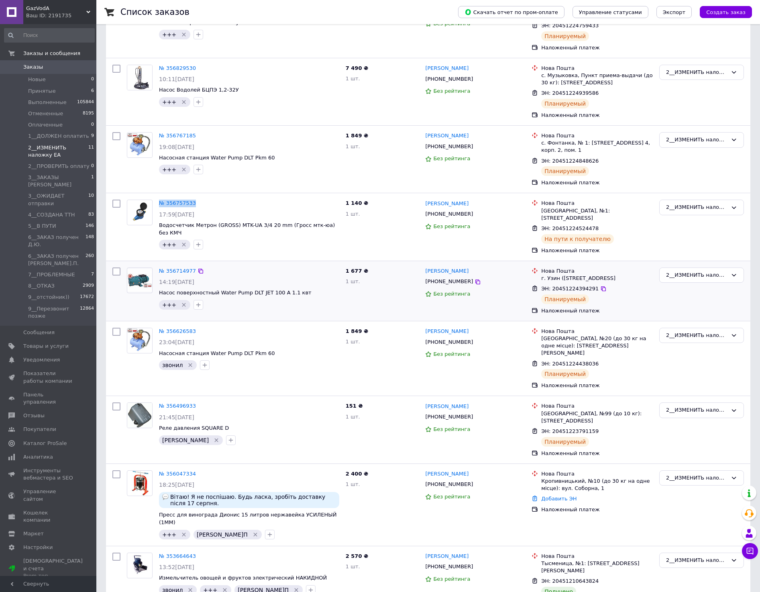
scroll to position [267, 0]
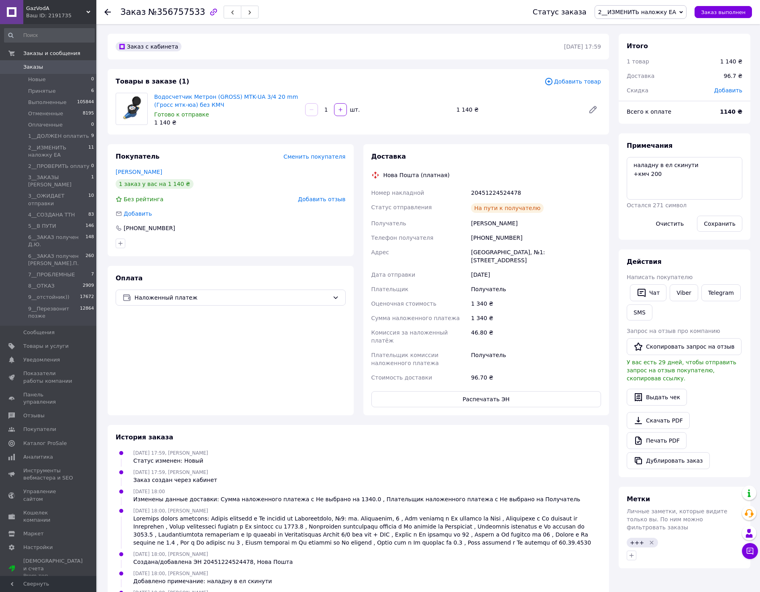
click at [487, 194] on div "20451224524478" at bounding box center [535, 192] width 133 height 14
copy div "20451224524478"
click at [679, 293] on link "Viber" at bounding box center [684, 292] width 28 height 17
click at [185, 95] on link "Водосчетчик Метрон (GROSS) MTK-UA 3/4 20 mm (Гросс мтк-юа) без КМЧ" at bounding box center [226, 101] width 144 height 14
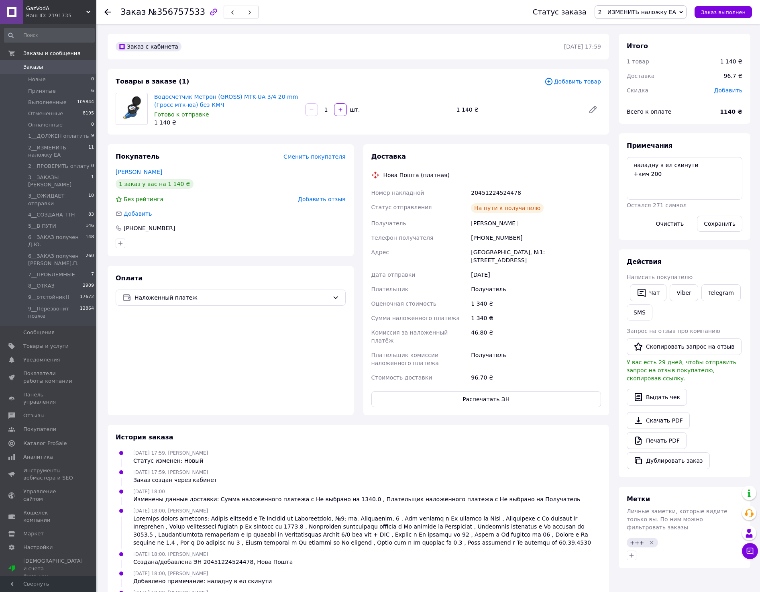
click at [494, 224] on div "Ткаленко Олена" at bounding box center [535, 223] width 133 height 14
copy div "Ткаленко Олена"
click at [650, 12] on span "2__ИЗМЕНИТЬ наложку ЕА" at bounding box center [637, 12] width 78 height 6
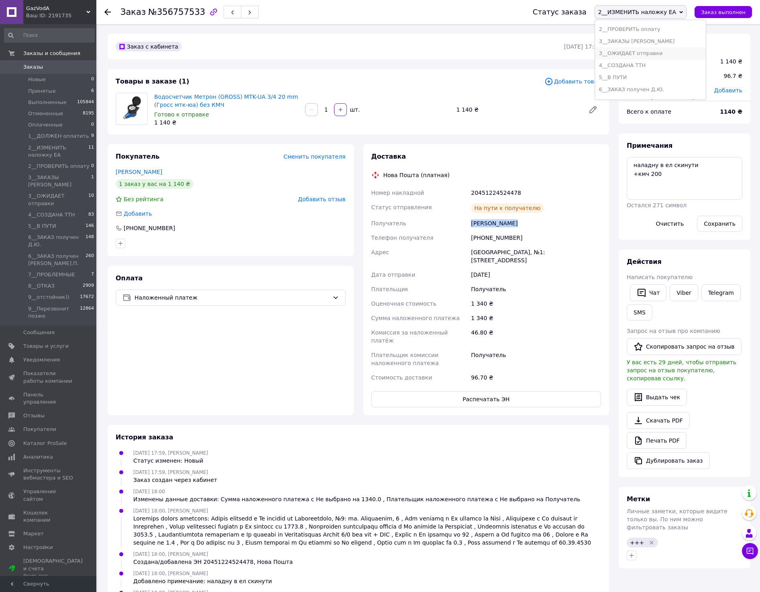
scroll to position [65, 0]
click at [648, 74] on li "5__В ПУТИ" at bounding box center [650, 72] width 111 height 12
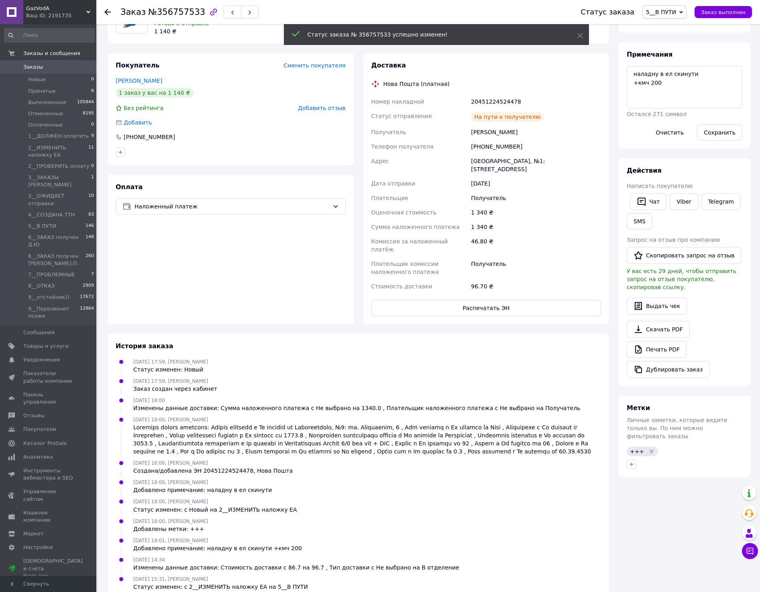
scroll to position [0, 0]
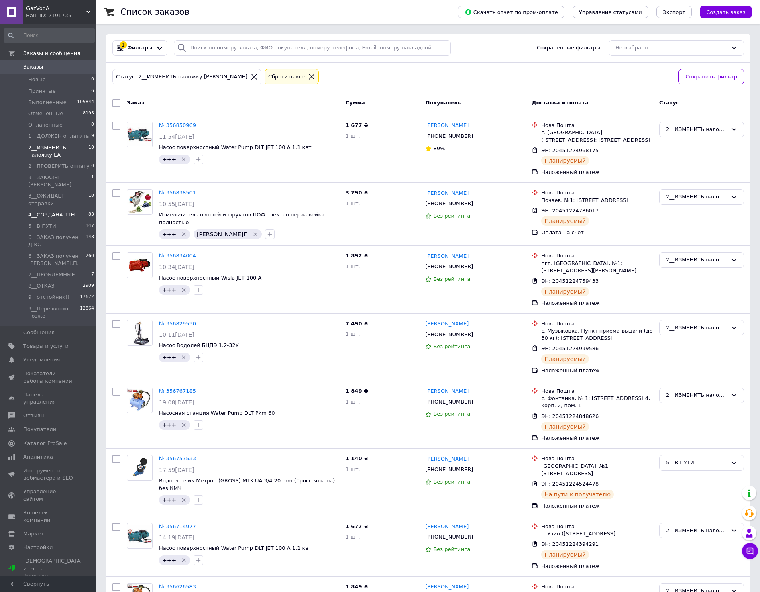
click at [50, 211] on span "4__СОЗДАНА ТТН" at bounding box center [51, 214] width 47 height 7
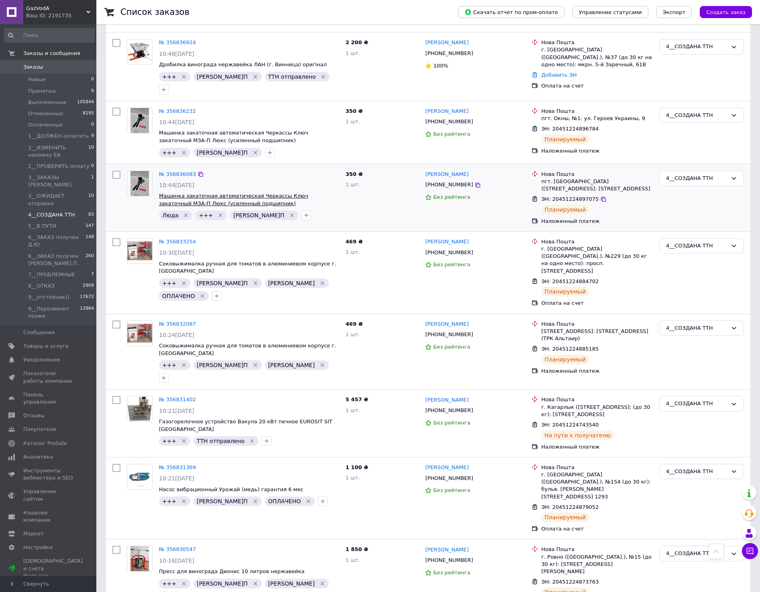
scroll to position [1052, 0]
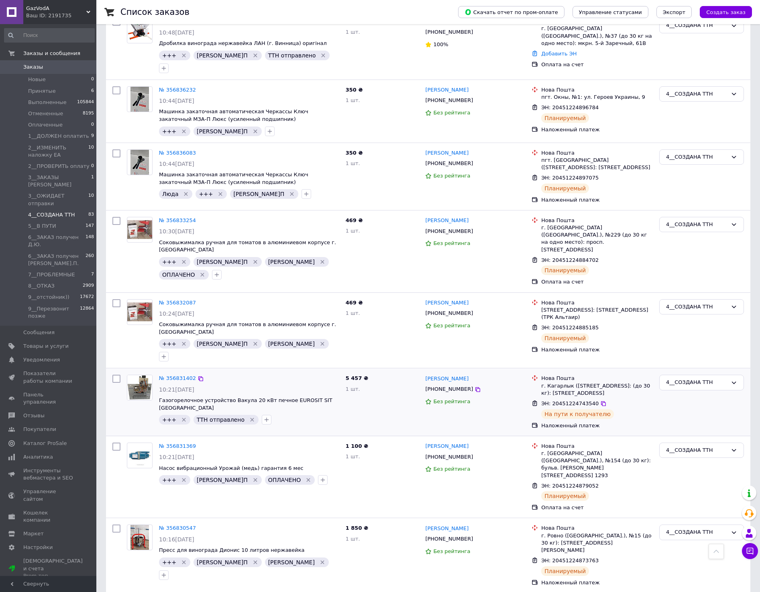
click at [114, 375] on input "checkbox" at bounding box center [116, 379] width 8 height 8
checkbox input "true"
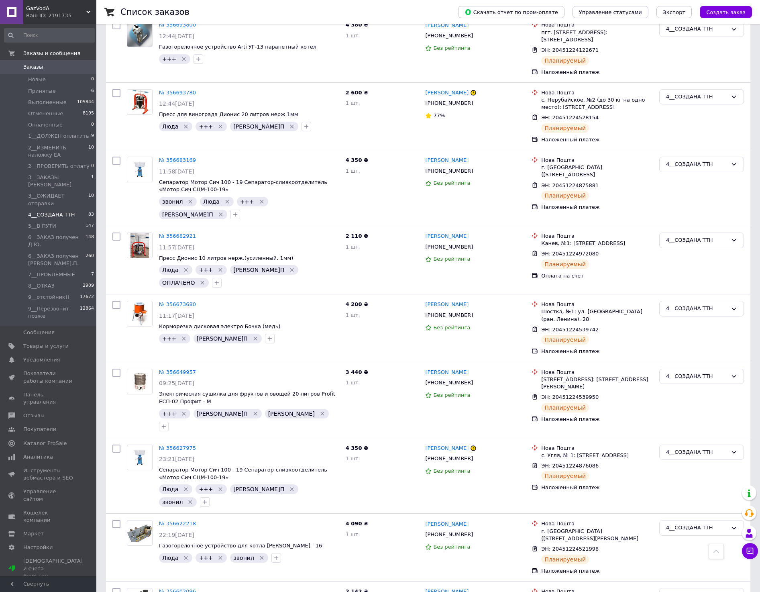
scroll to position [4955, 0]
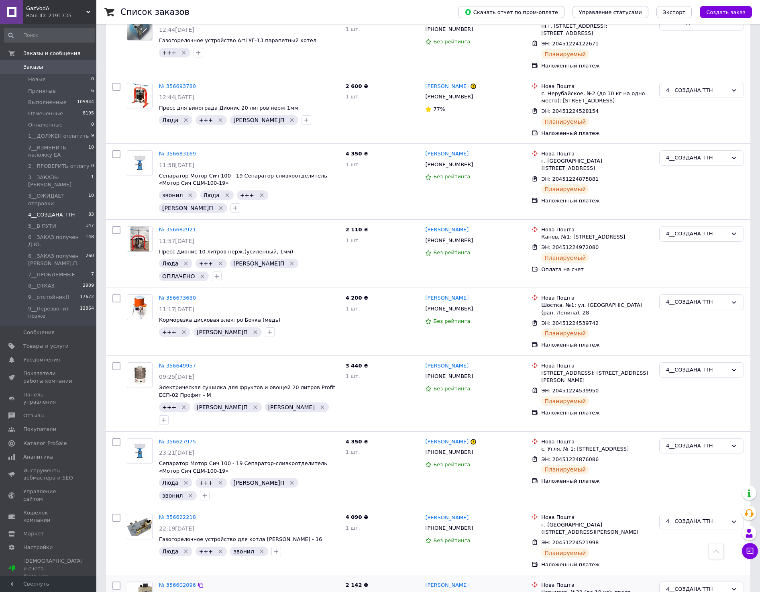
click at [114, 581] on input "checkbox" at bounding box center [116, 585] width 8 height 8
checkbox input "true"
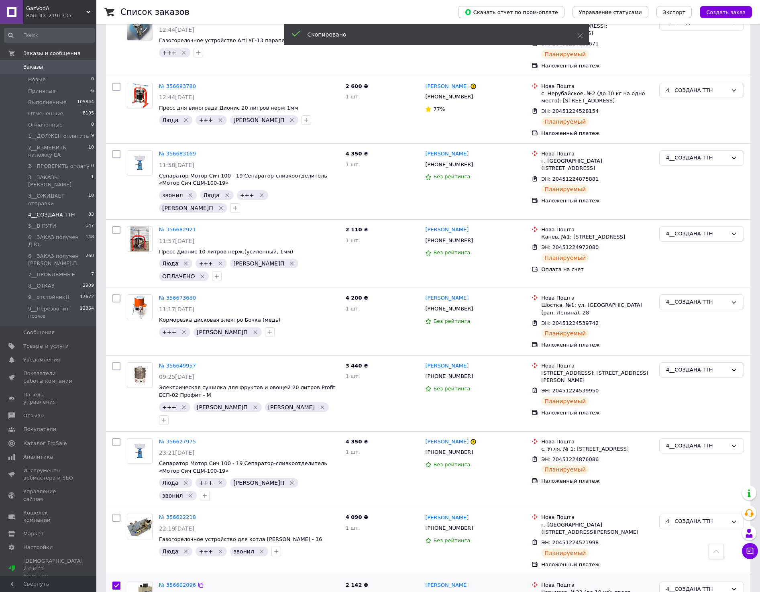
click at [446, 591] on span "+380660731104" at bounding box center [449, 596] width 48 height 6
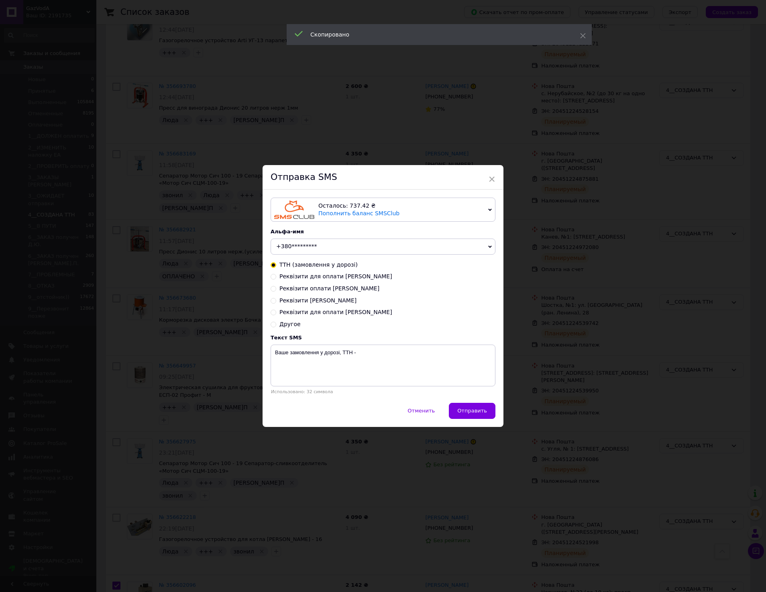
click at [323, 245] on span "+380*********" at bounding box center [383, 246] width 225 height 16
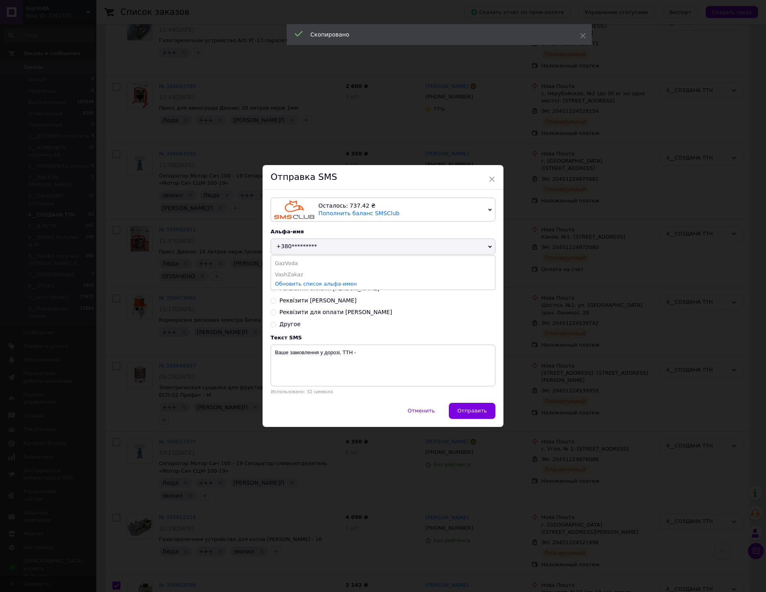
click at [310, 253] on span "+380*********" at bounding box center [383, 246] width 225 height 16
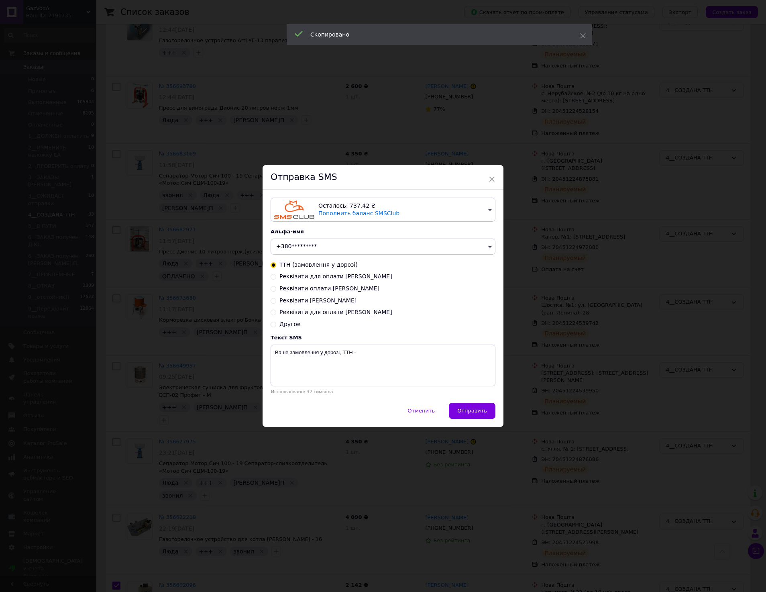
click at [312, 247] on span "+380*********" at bounding box center [296, 246] width 41 height 6
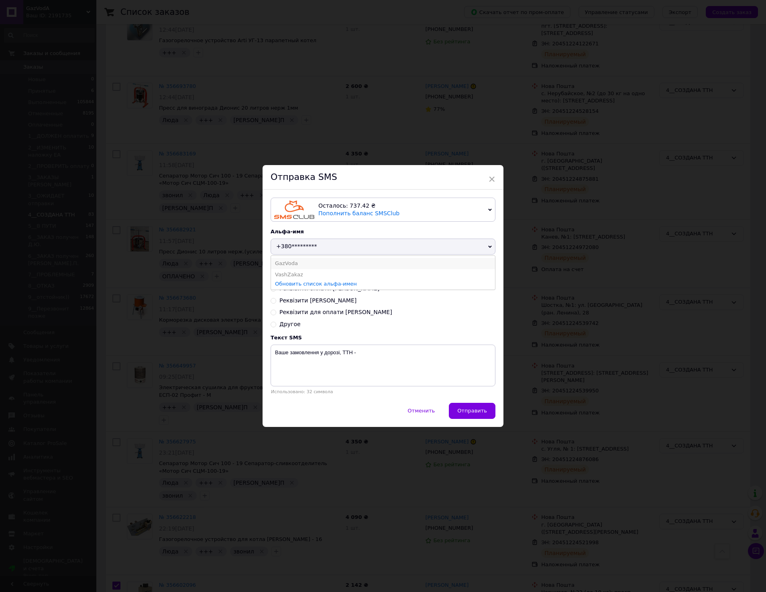
click at [304, 262] on li "GazVoda" at bounding box center [383, 263] width 224 height 11
click at [387, 353] on textarea "Ваше замовлення у дорозі, ТТН -" at bounding box center [383, 365] width 225 height 42
checkbox input "true"
paste textarea "20451223913331"
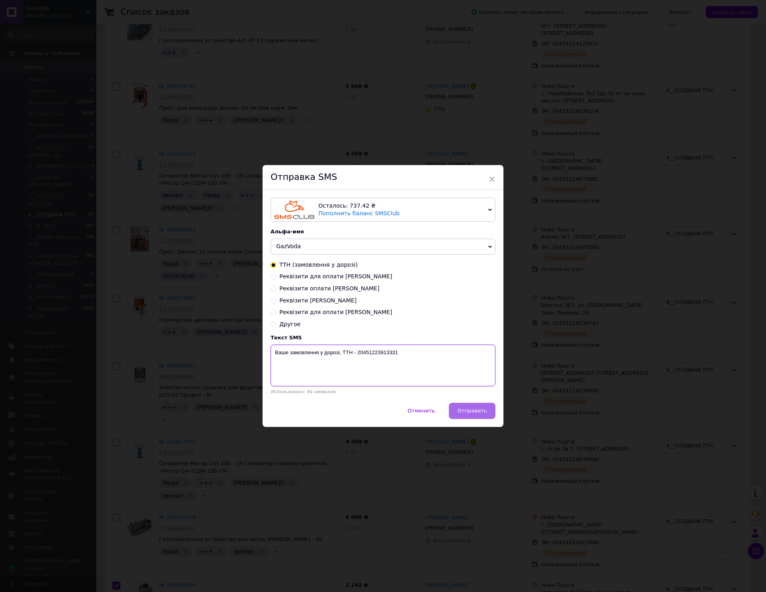
type textarea "Ваше замовлення у дорозі, ТТН - 20451223913331"
drag, startPoint x: 464, startPoint y: 414, endPoint x: 494, endPoint y: 406, distance: 31.2
click at [464, 411] on button "Отправить" at bounding box center [472, 411] width 47 height 16
click at [566, 398] on div "× Отправка SMS Осталось: 737.42 ₴ Пополнить баланс SMSClub Подключить LetsAds А…" at bounding box center [383, 296] width 766 height 592
checkbox input "true"
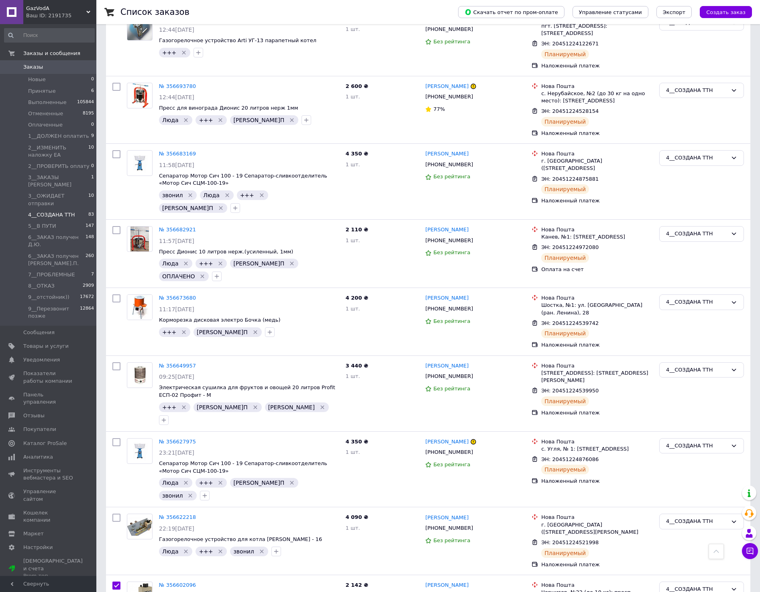
checkbox input "true"
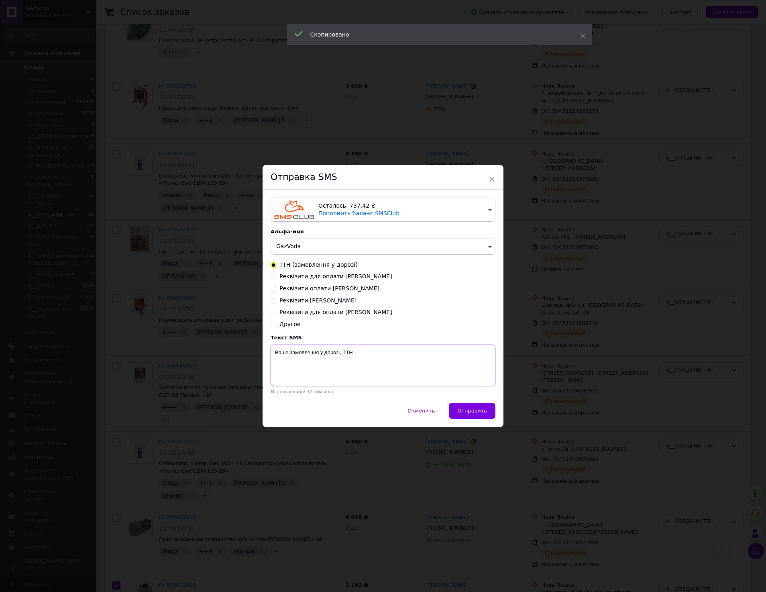
click at [414, 367] on textarea "Ваше замовлення у дорозі, ТТН -" at bounding box center [383, 365] width 225 height 42
checkbox input "true"
paste textarea "20451223866772"
type textarea "Ваше замовлення у дорозі, ТТН - 20451223866772"
drag, startPoint x: 480, startPoint y: 410, endPoint x: 511, endPoint y: 403, distance: 31.5
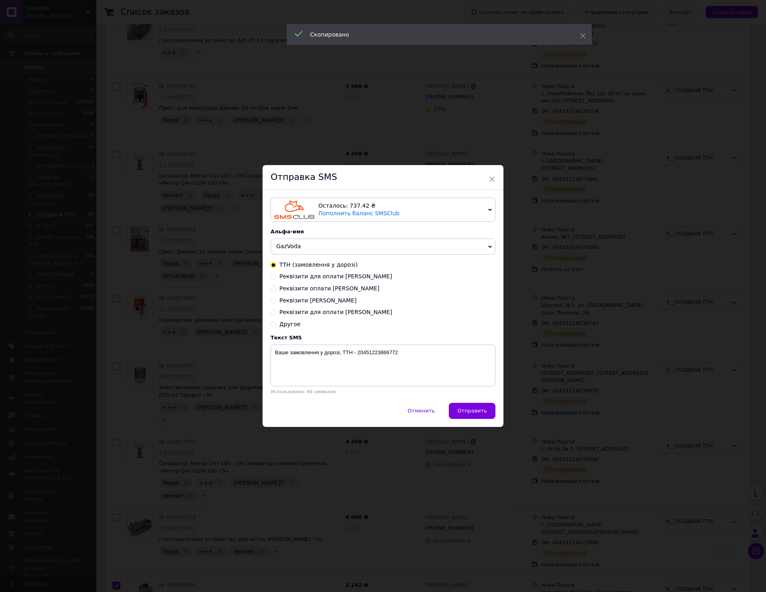
click at [480, 410] on span "Отправить" at bounding box center [472, 411] width 30 height 6
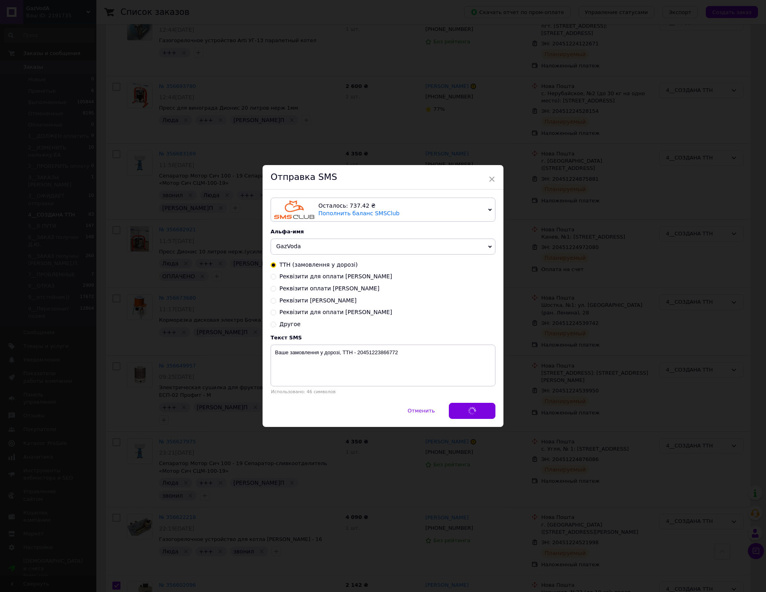
click at [600, 395] on div "× Отправка SMS Осталось: 737.42 ₴ Пополнить баланс SMSClub Подключить LetsAds А…" at bounding box center [383, 296] width 766 height 592
checkbox input "true"
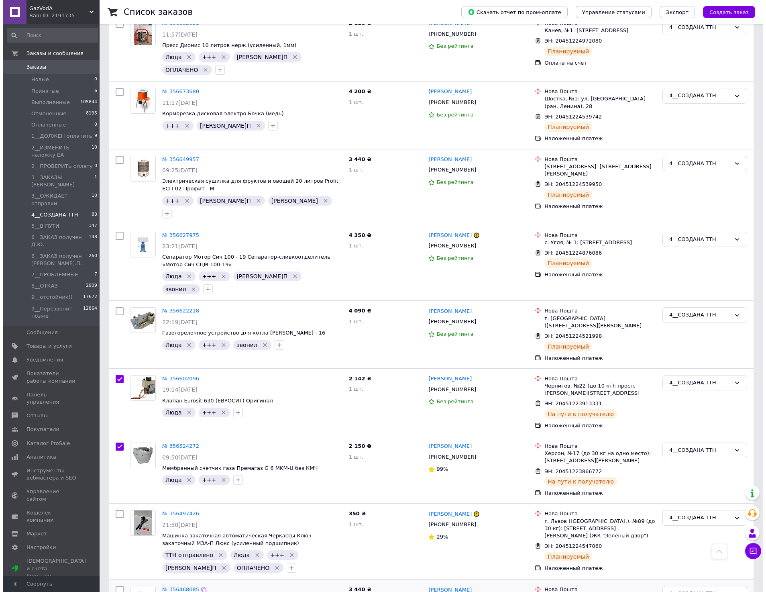
scroll to position [5215, 0]
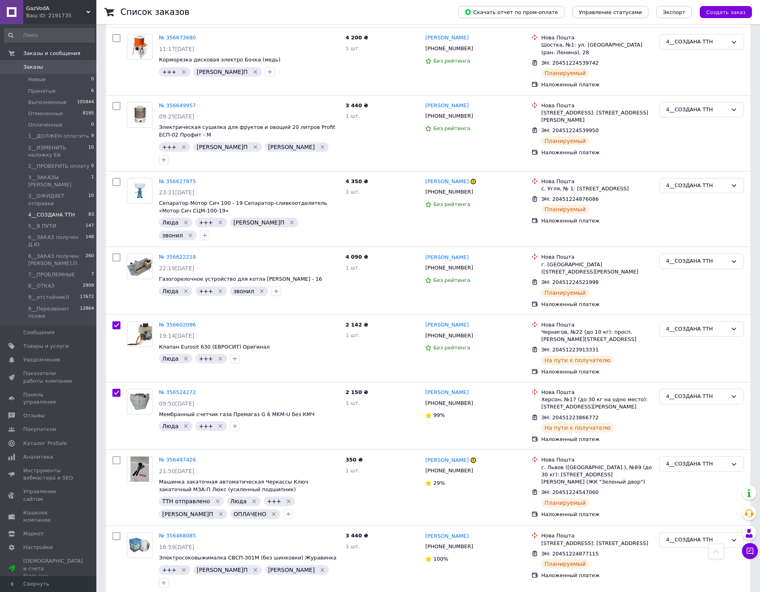
checkbox input "true"
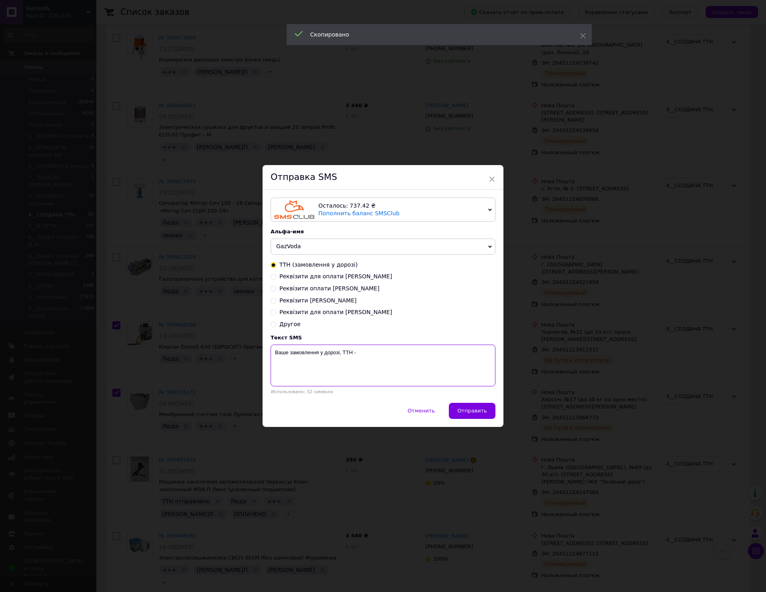
click at [422, 368] on textarea "Ваше замовлення у дорозі, ТТН -" at bounding box center [383, 365] width 225 height 42
checkbox input "true"
paste textarea "20451223794158"
type textarea "Ваше замовлення у дорозі, ТТН - 20451223794158"
click at [463, 403] on button "Отправить" at bounding box center [472, 411] width 47 height 16
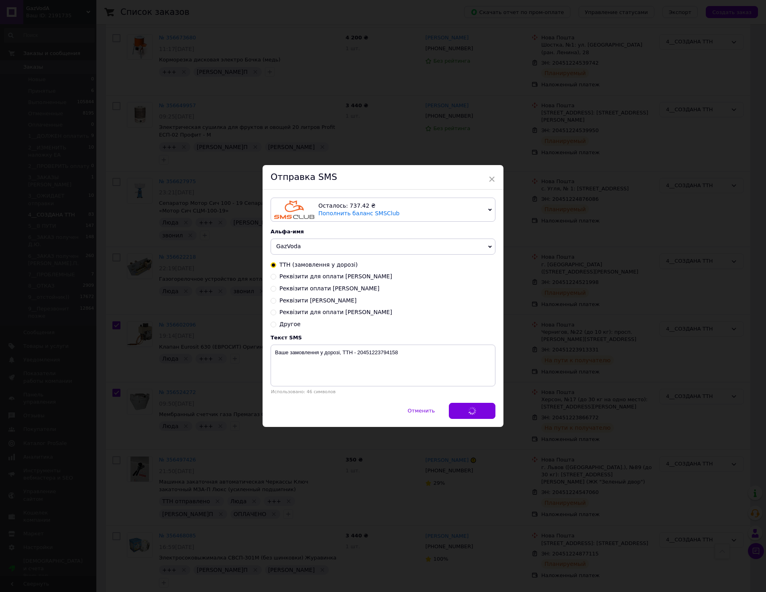
click at [564, 403] on div "× Отправка SMS Осталось: 737.42 ₴ Пополнить баланс SMSClub Подключить LetsAds А…" at bounding box center [383, 296] width 766 height 592
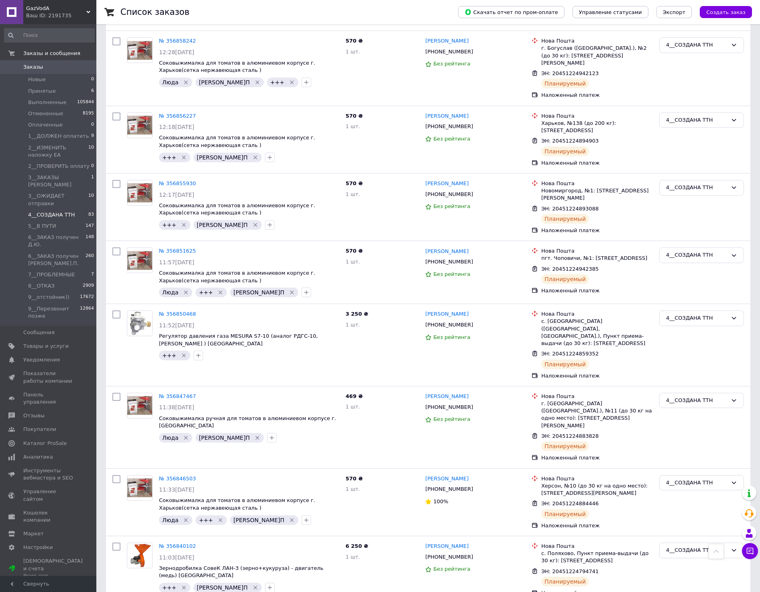
scroll to position [0, 0]
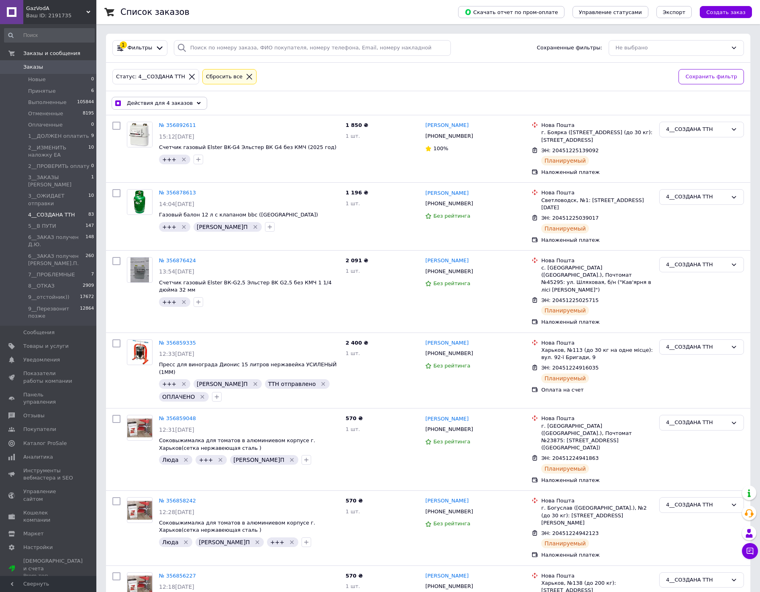
click at [197, 103] on use at bounding box center [199, 103] width 4 height 2
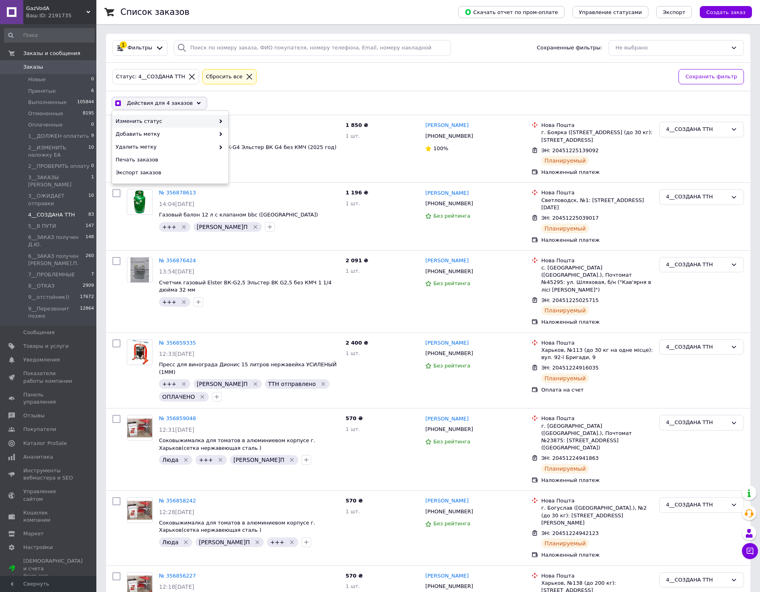
checkbox input "true"
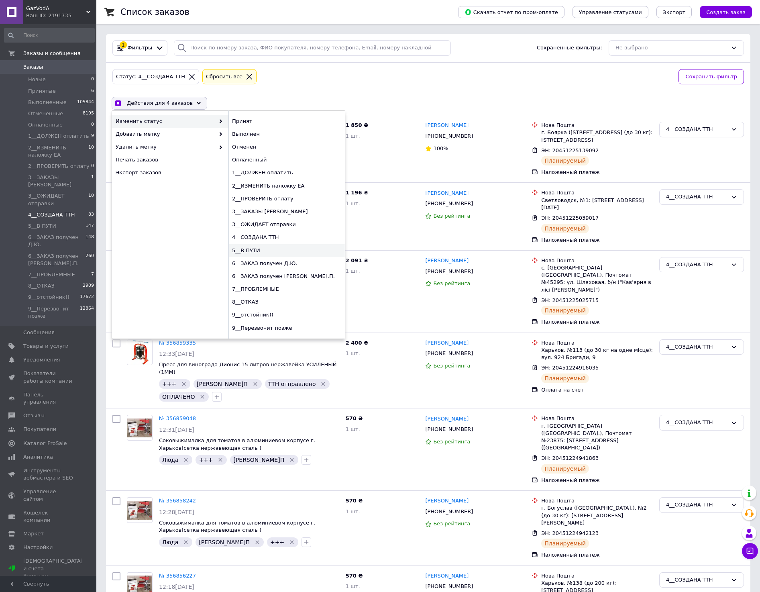
click at [259, 248] on div "5__В ПУТИ" at bounding box center [286, 250] width 116 height 13
checkbox input "false"
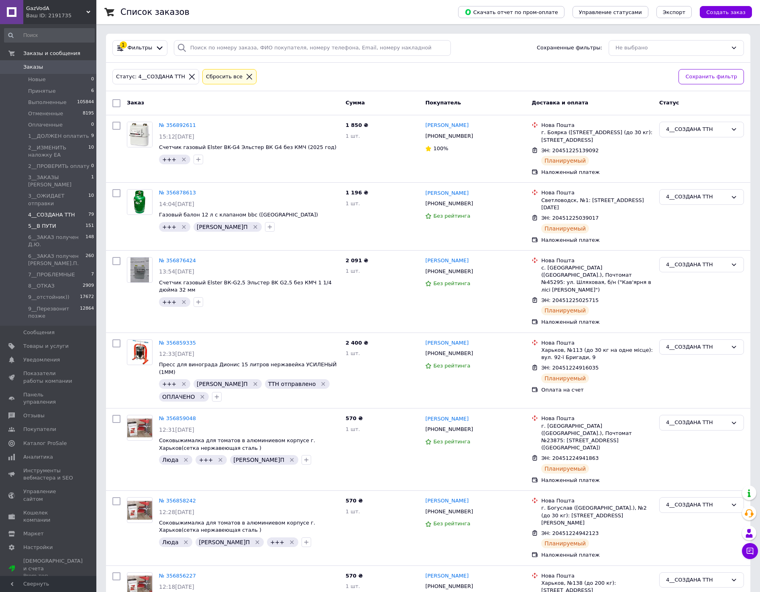
click at [49, 222] on span "5__В ПУТИ" at bounding box center [42, 225] width 28 height 7
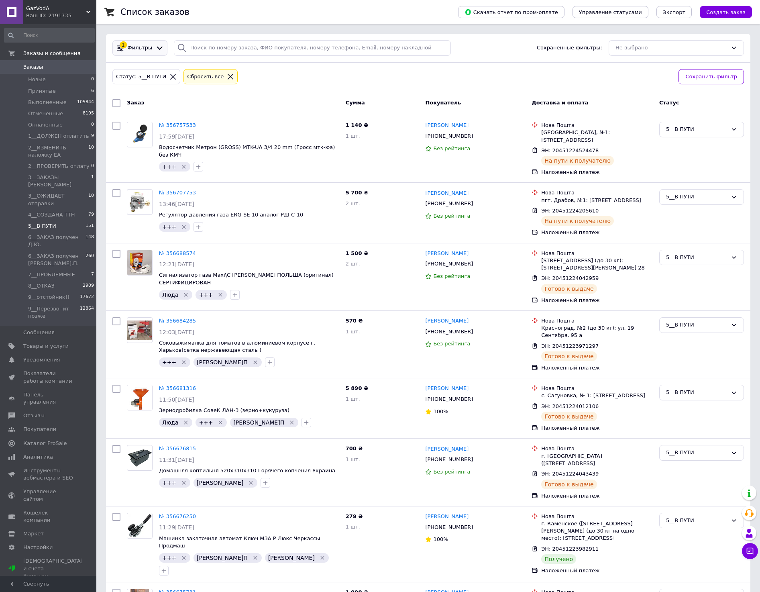
click at [156, 45] on icon at bounding box center [159, 48] width 8 height 8
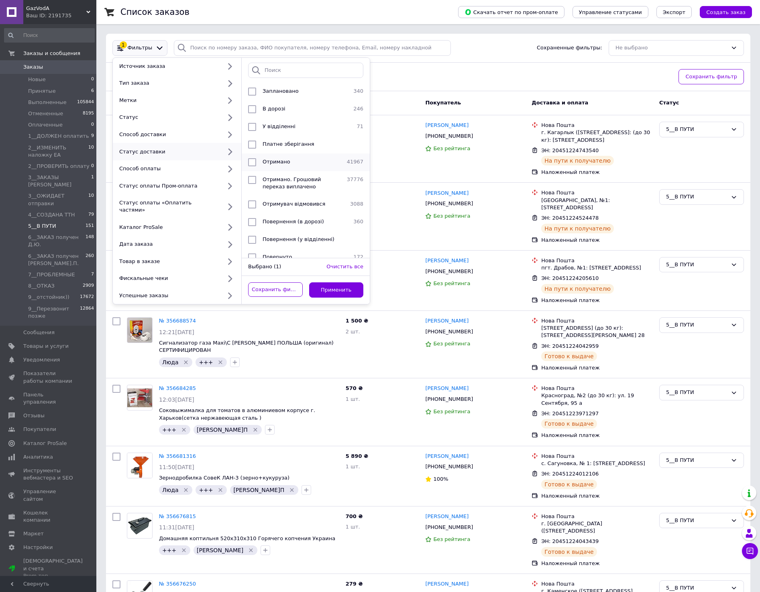
click at [271, 163] on span "Отримано" at bounding box center [277, 162] width 28 height 6
checkbox input "true"
click at [327, 282] on button "Применить" at bounding box center [336, 290] width 55 height 16
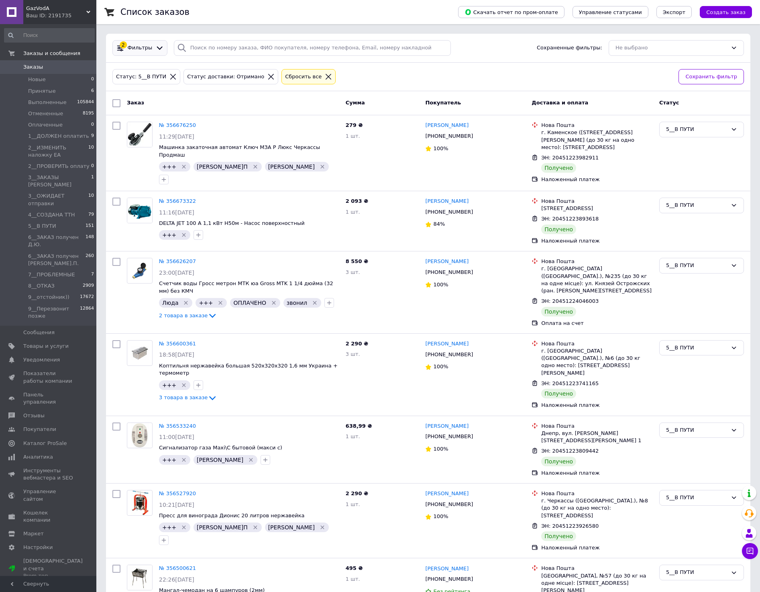
click at [156, 47] on icon at bounding box center [159, 48] width 8 height 8
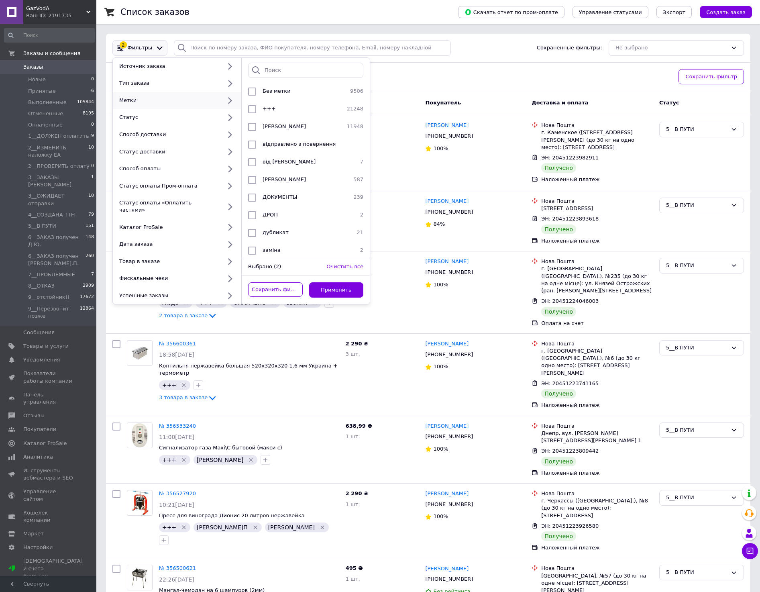
scroll to position [203, 0]
click at [275, 245] on div "Ю.П" at bounding box center [301, 249] width 84 height 8
checkbox input "true"
click at [325, 276] on div "Сохранить фильтр Применить" at bounding box center [306, 290] width 128 height 29
click at [331, 282] on button "Применить" at bounding box center [336, 290] width 55 height 16
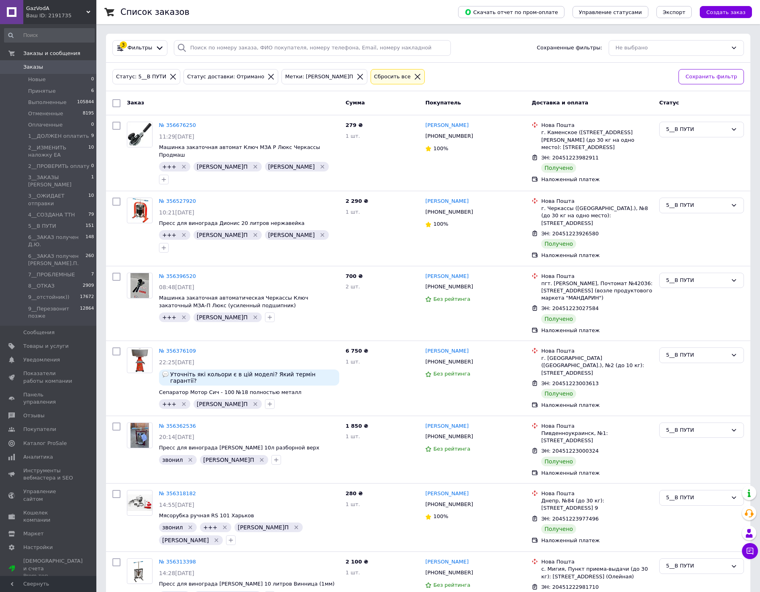
click at [114, 103] on input "checkbox" at bounding box center [116, 103] width 8 height 8
checkbox input "true"
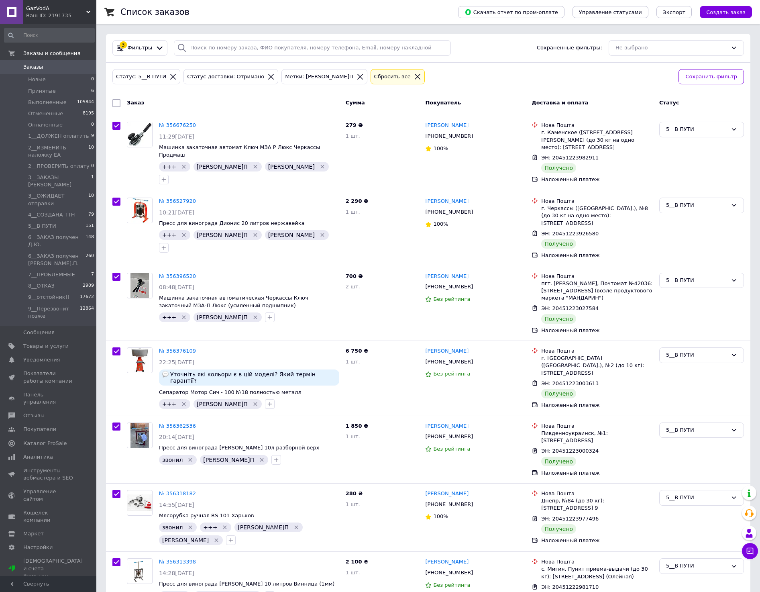
checkbox input "true"
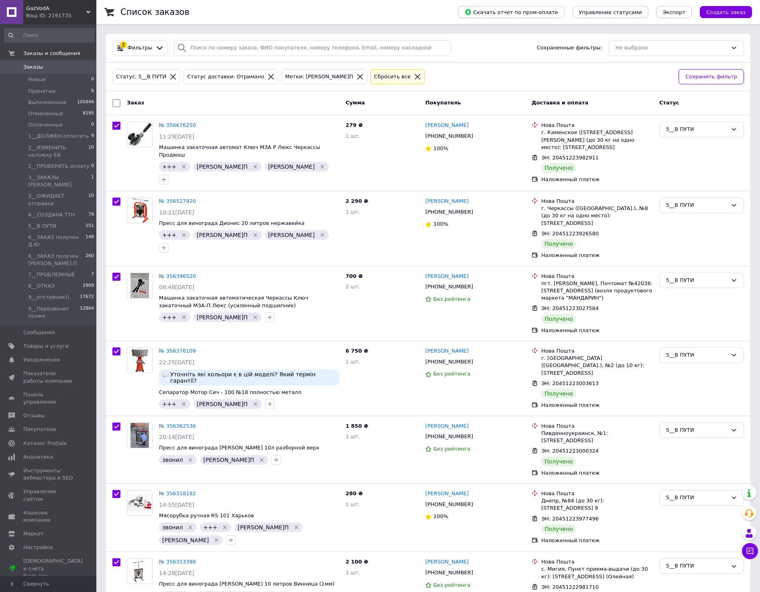
checkbox input "true"
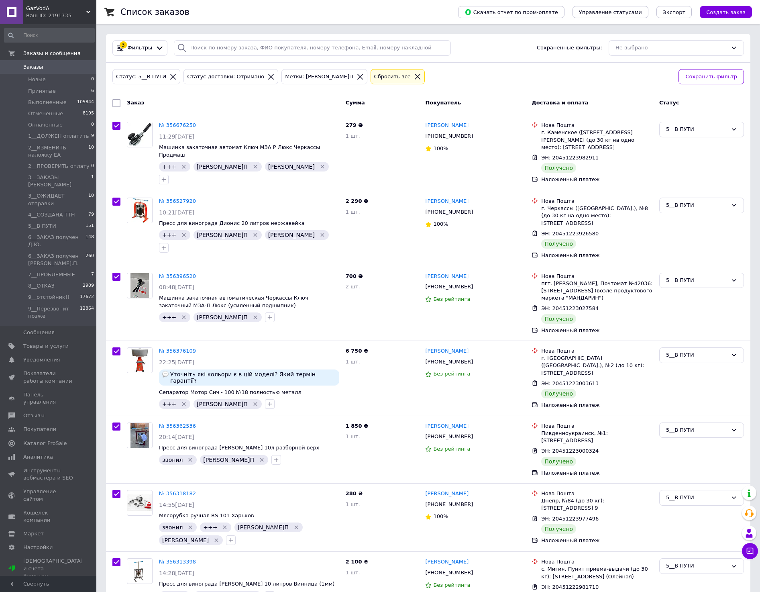
checkbox input "true"
click at [200, 104] on icon at bounding box center [202, 103] width 4 height 4
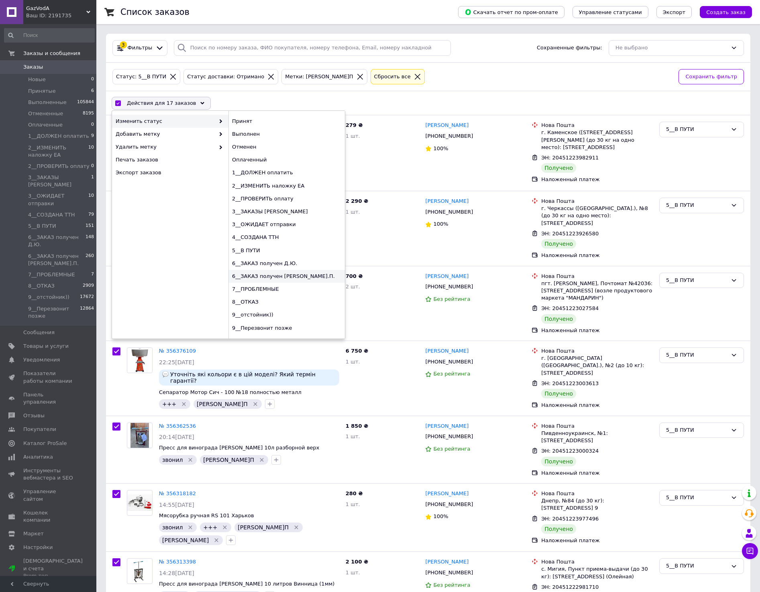
click at [276, 275] on div "6__ЗАКАЗ получен [PERSON_NAME].П." at bounding box center [286, 276] width 116 height 13
checkbox input "false"
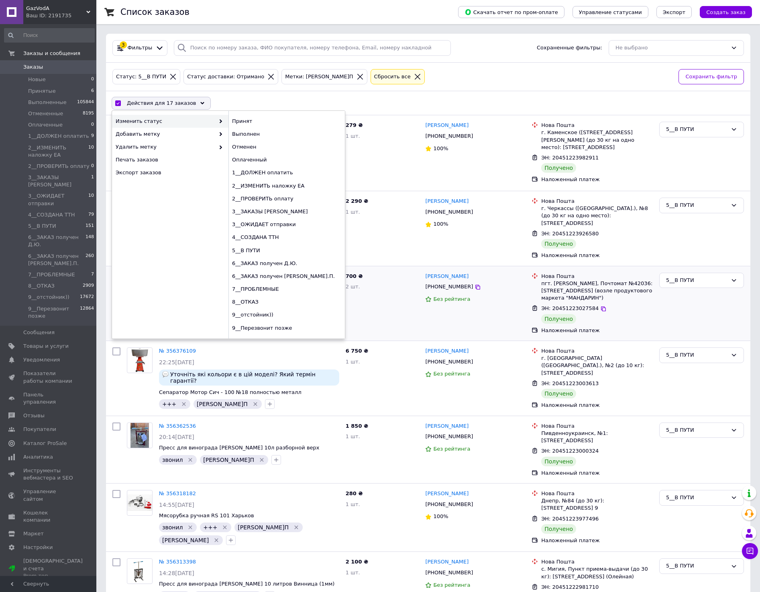
checkbox input "false"
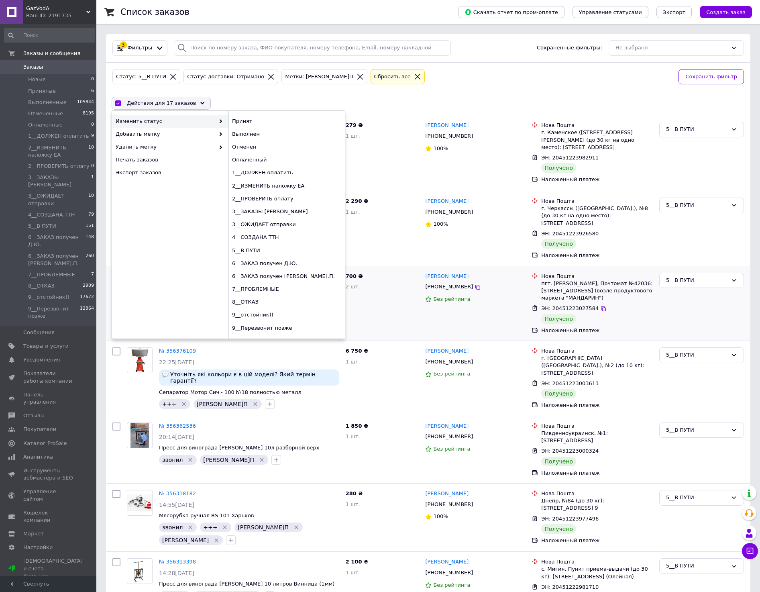
checkbox input "false"
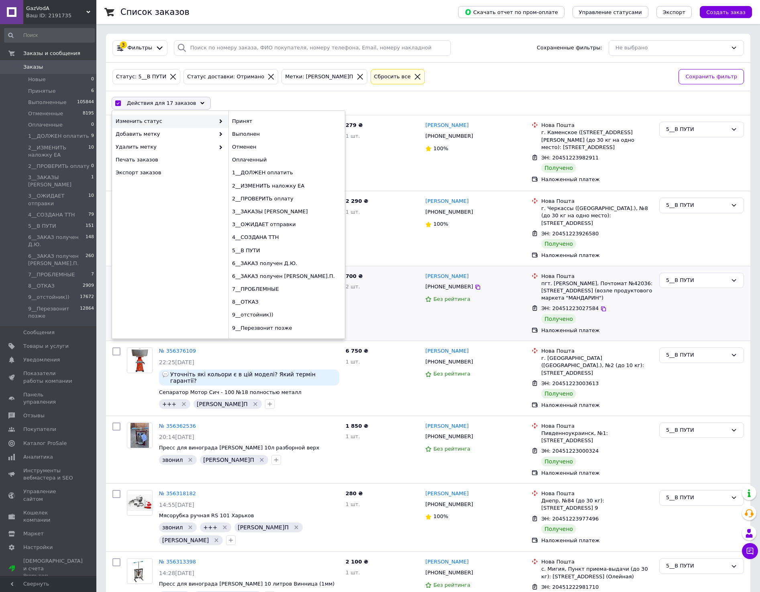
checkbox input "false"
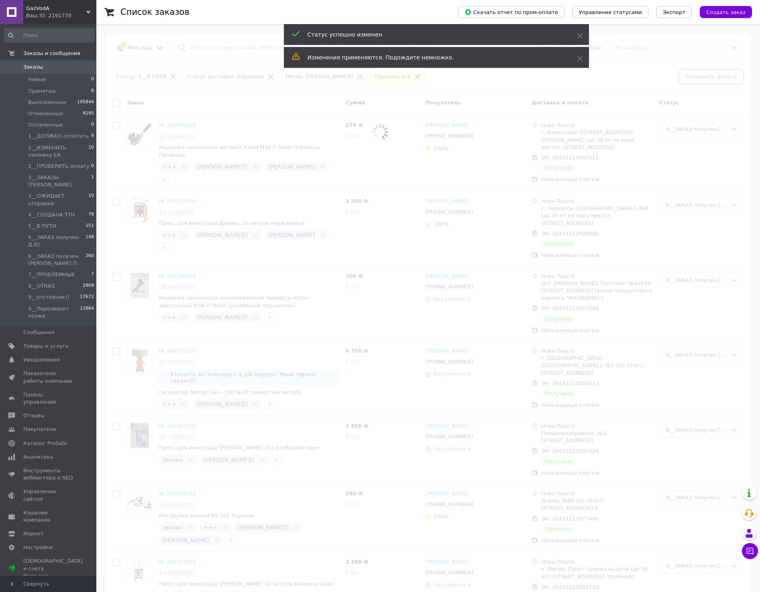
click at [314, 78] on span at bounding box center [380, 132] width 760 height 264
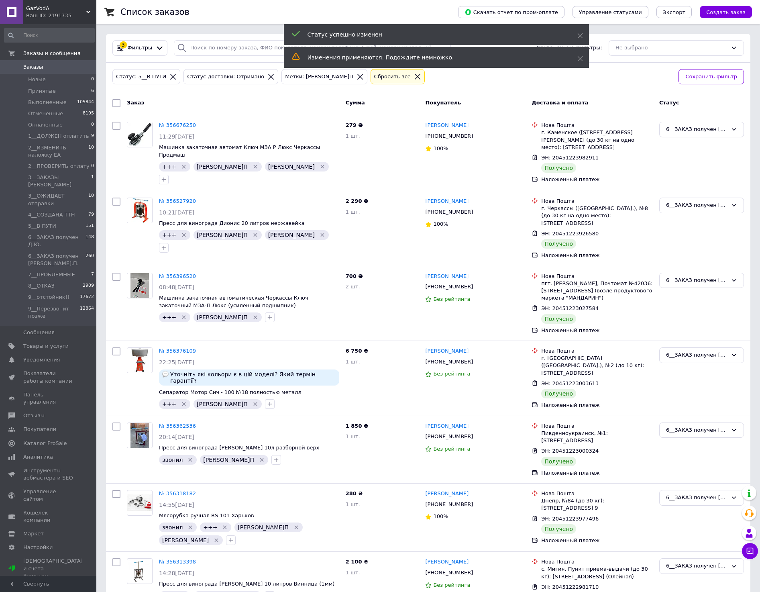
click at [357, 77] on icon at bounding box center [360, 77] width 6 height 6
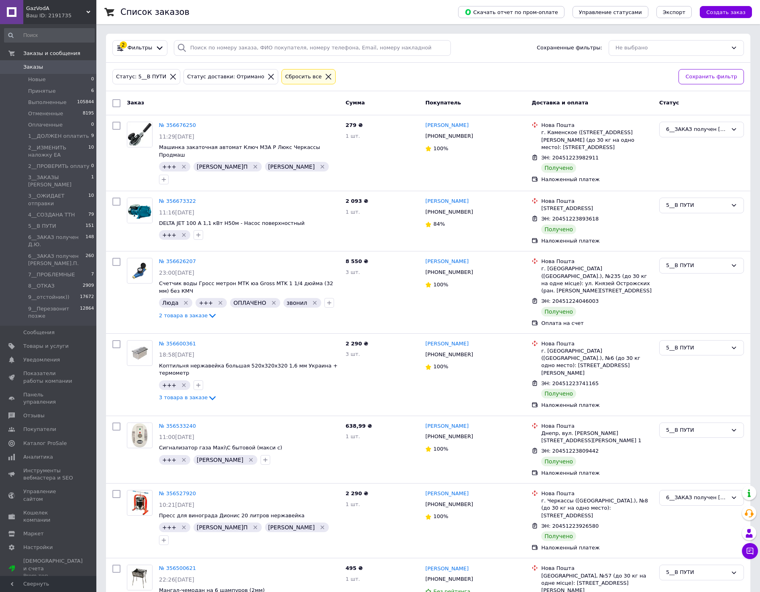
click at [117, 102] on input "checkbox" at bounding box center [116, 103] width 8 height 8
checkbox input "true"
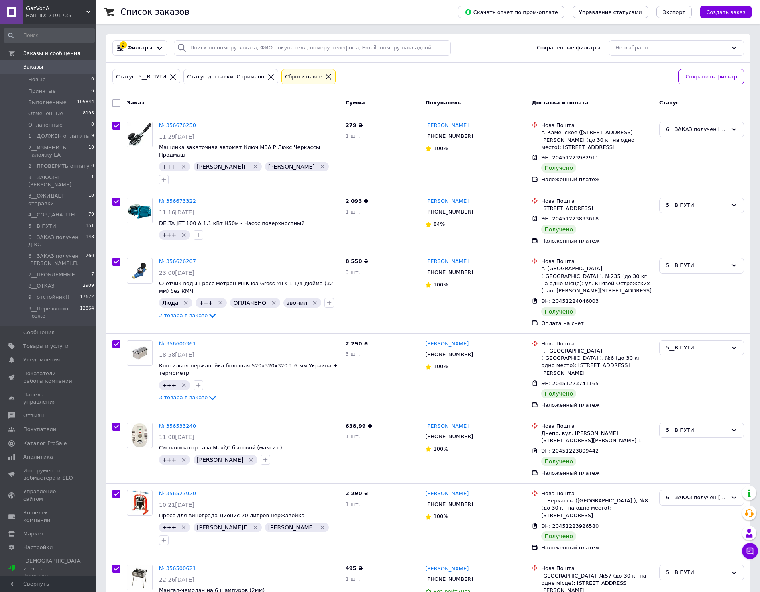
checkbox input "true"
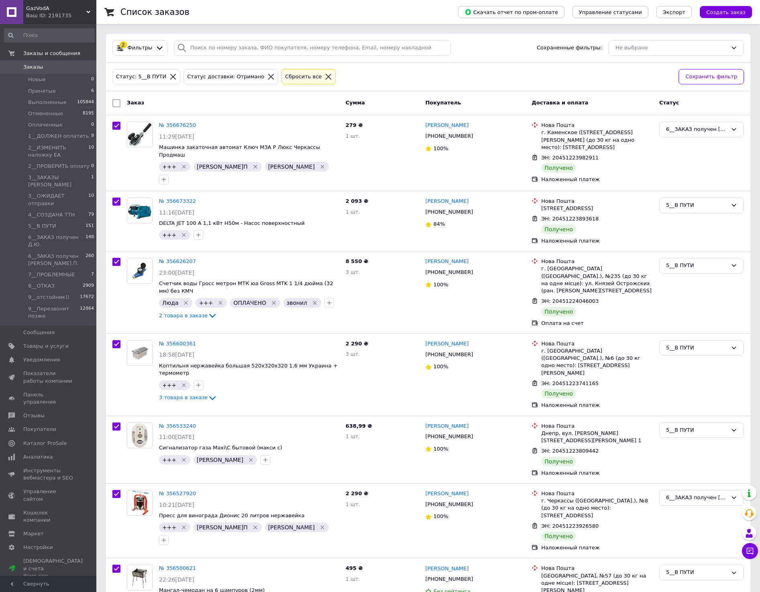
checkbox input "true"
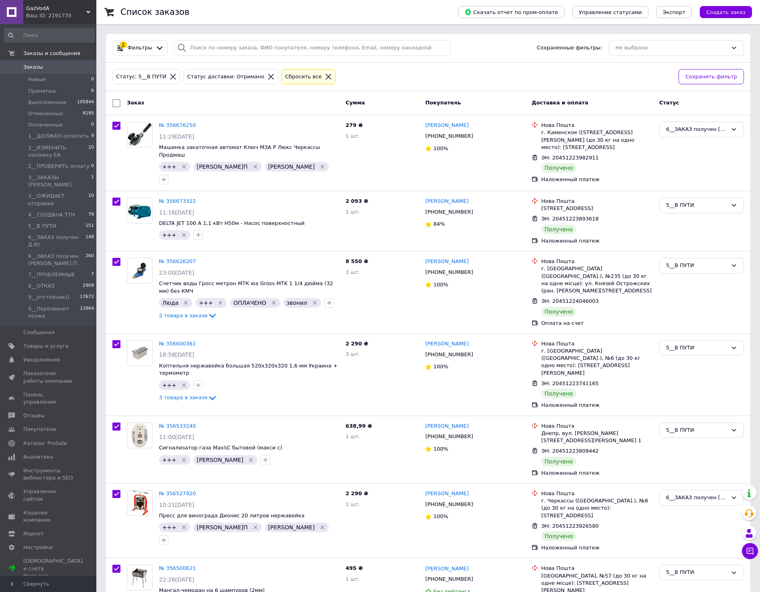
checkbox input "true"
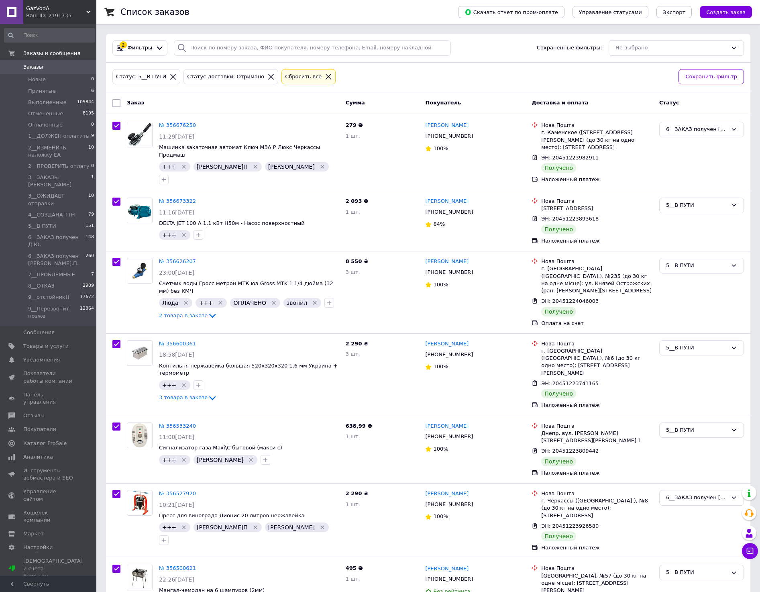
checkbox input "true"
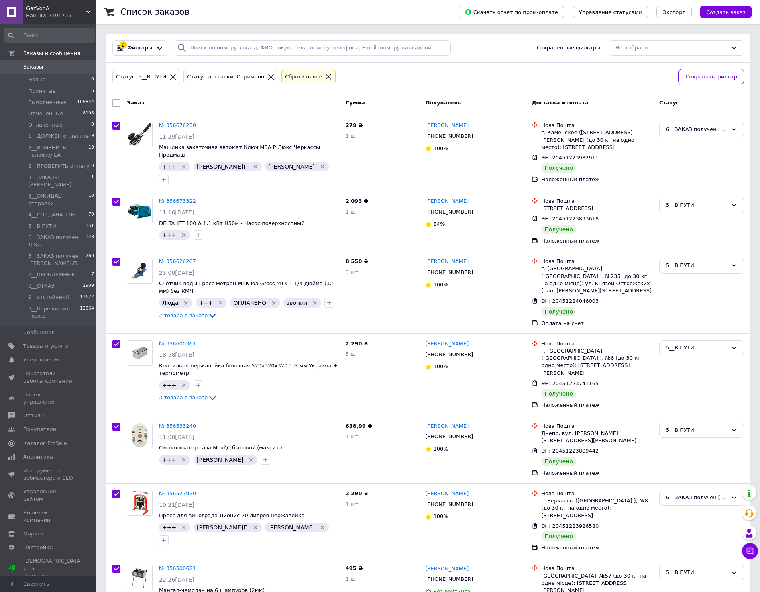
checkbox input "true"
click at [117, 126] on input "checkbox" at bounding box center [116, 126] width 8 height 8
checkbox input "false"
checkbox input "true"
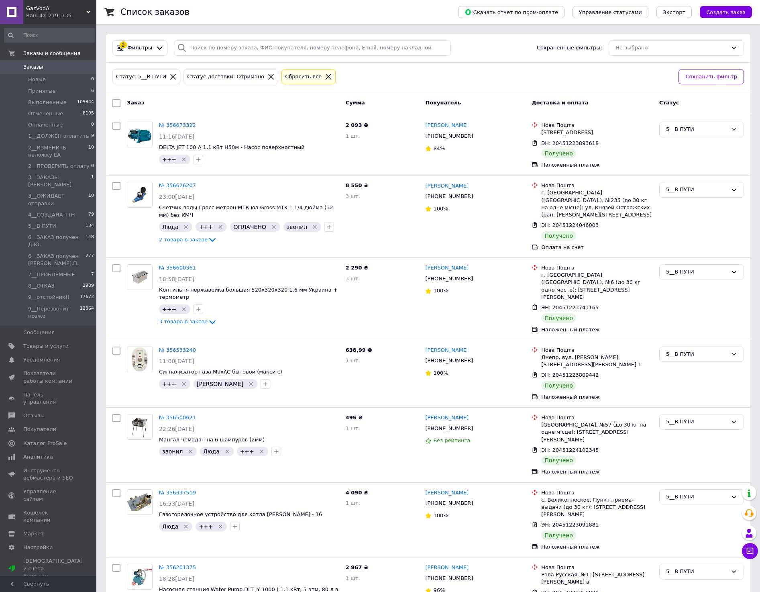
click at [117, 101] on input "checkbox" at bounding box center [116, 103] width 8 height 8
checkbox input "true"
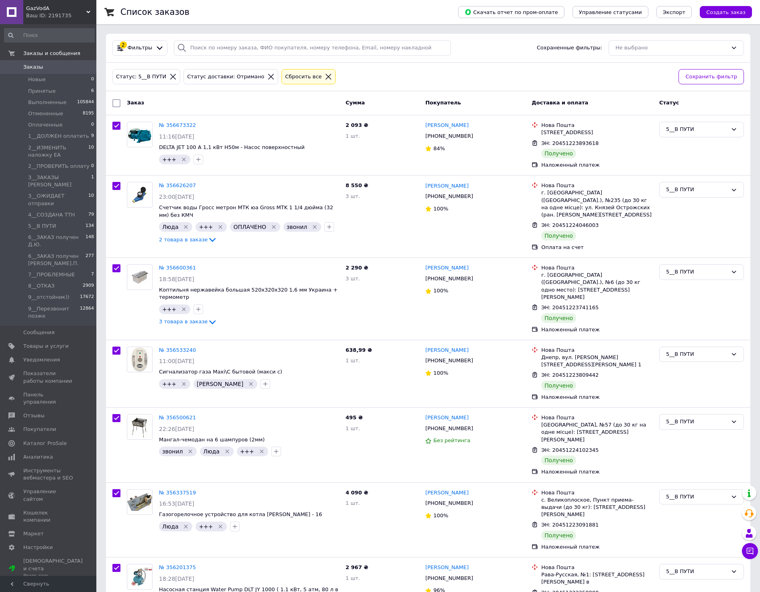
checkbox input "true"
click at [197, 108] on div "Действия для 8 заказов" at bounding box center [160, 103] width 96 height 13
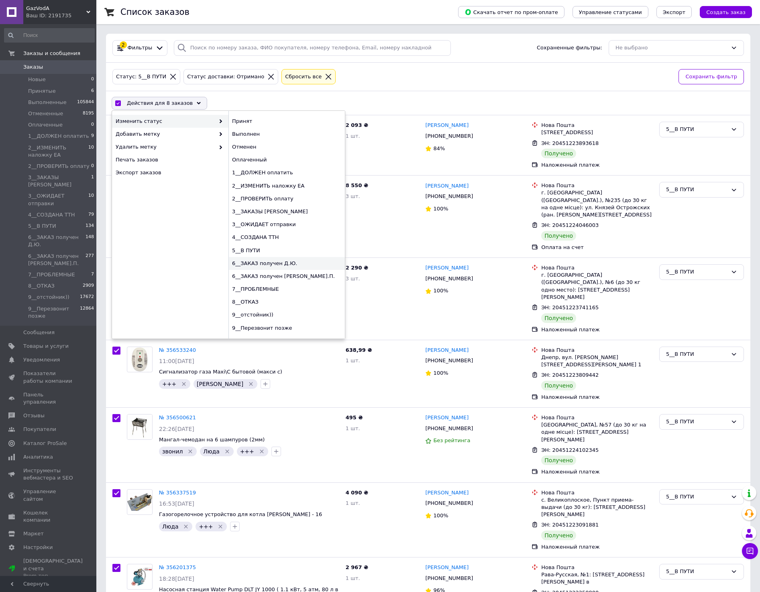
click at [294, 259] on div "6__ЗАКАЗ получен Д.Ю." at bounding box center [286, 263] width 116 height 13
checkbox input "false"
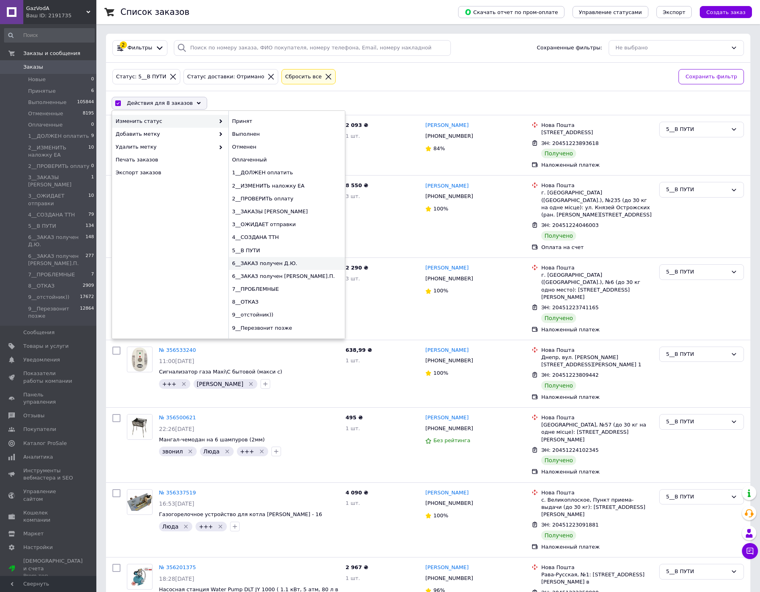
checkbox input "false"
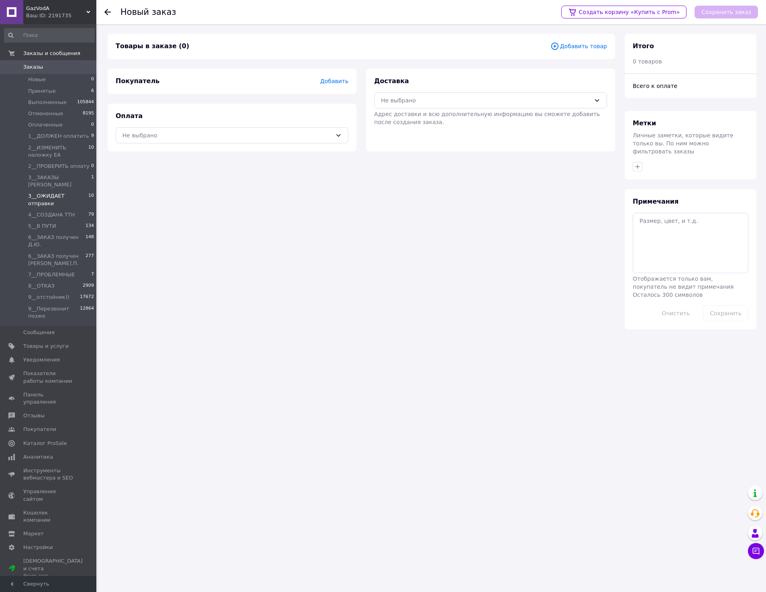
click at [56, 192] on span "3__ОЖИДАЕТ отправки" at bounding box center [58, 199] width 60 height 14
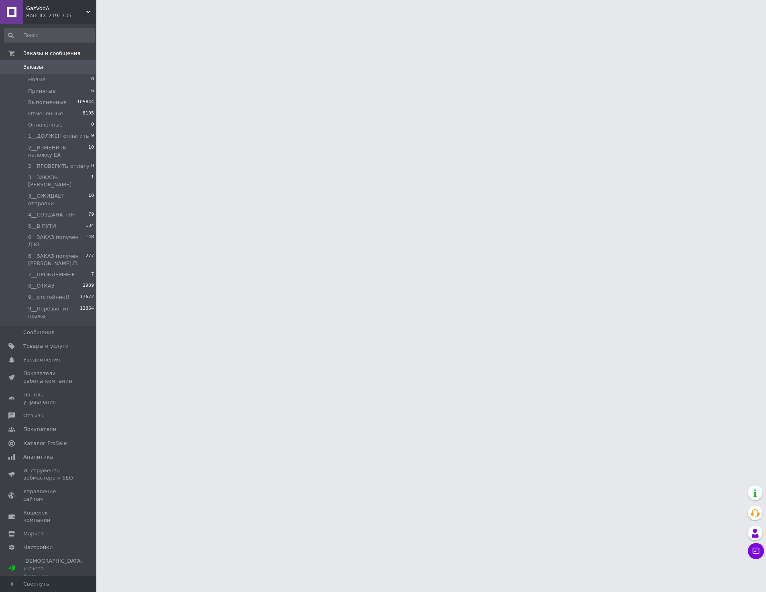
click at [40, 73] on link "Заказы 0" at bounding box center [49, 67] width 99 height 14
click at [40, 71] on link "Заказы 0" at bounding box center [49, 67] width 99 height 14
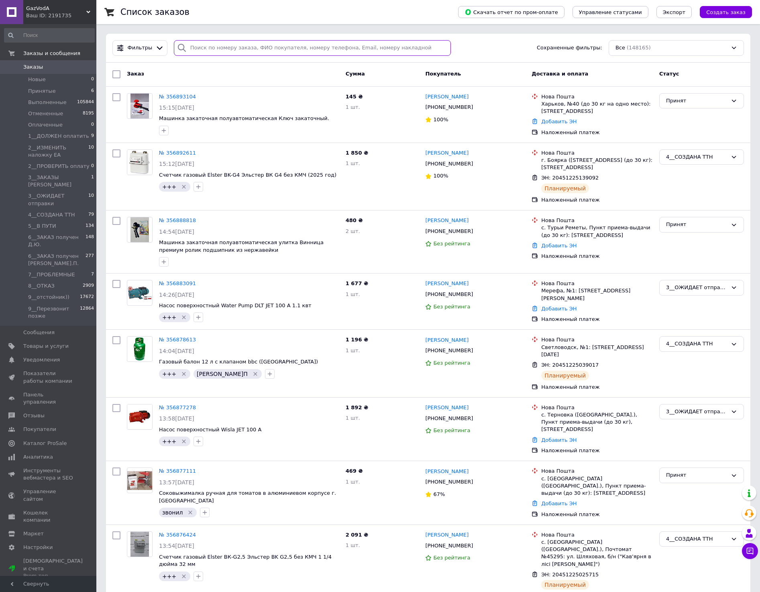
click at [223, 52] on input "search" at bounding box center [312, 48] width 277 height 16
type input "зубатий"
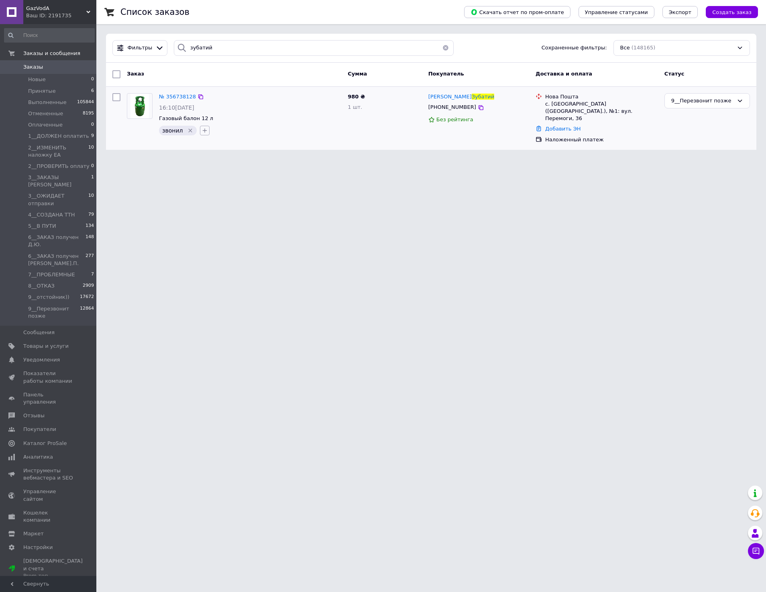
click at [202, 130] on icon "button" at bounding box center [205, 130] width 6 height 6
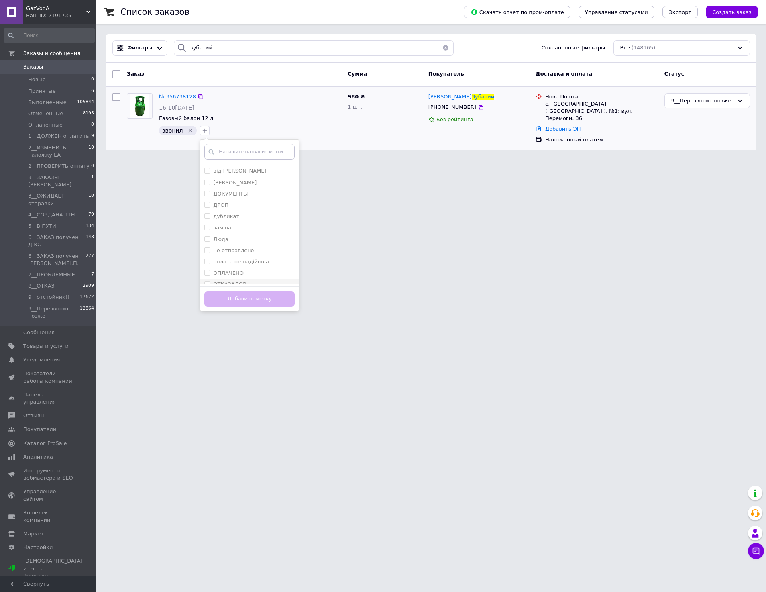
scroll to position [94, 0]
click at [241, 220] on label "ОТКАЗАЛСЯ" at bounding box center [229, 222] width 33 height 6
checkbox input "true"
click at [263, 301] on button "Добавить метку" at bounding box center [249, 299] width 90 height 16
